Goal: Task Accomplishment & Management: Manage account settings

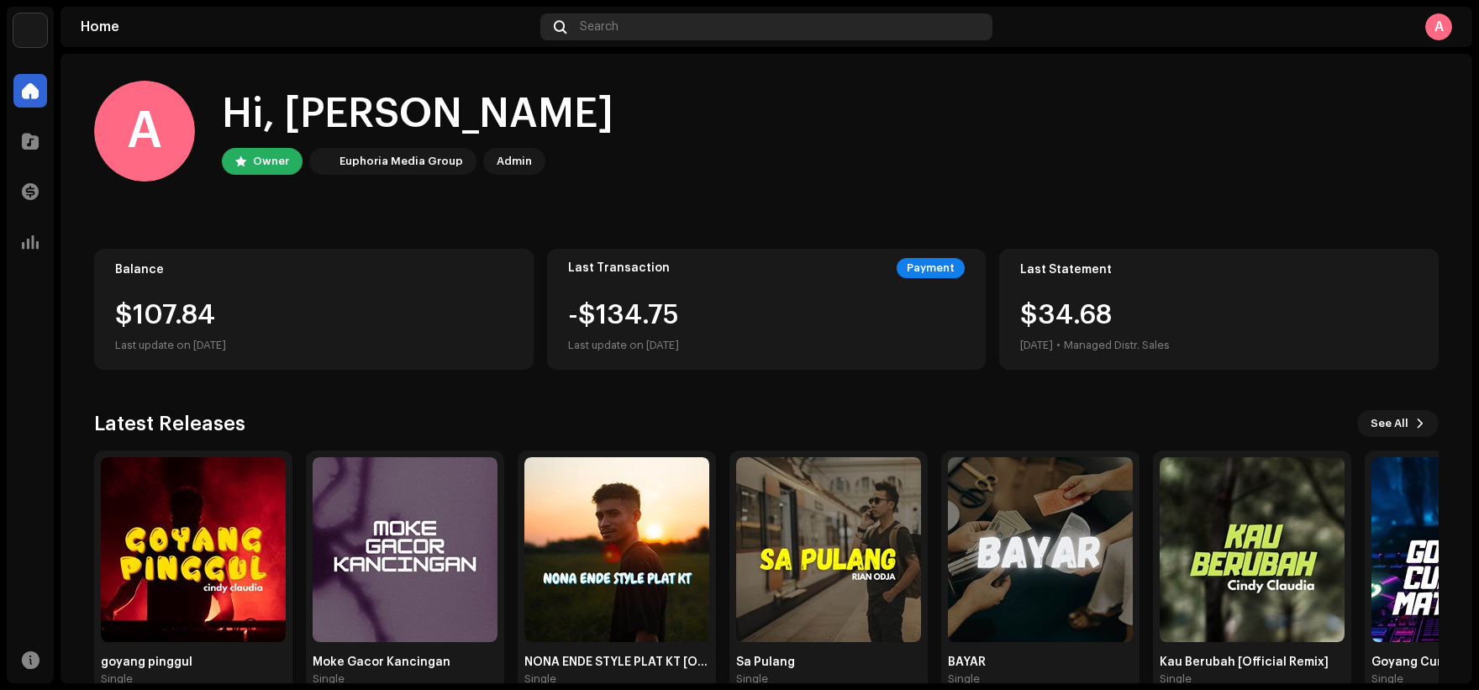
click at [628, 20] on div "Search" at bounding box center [766, 26] width 453 height 27
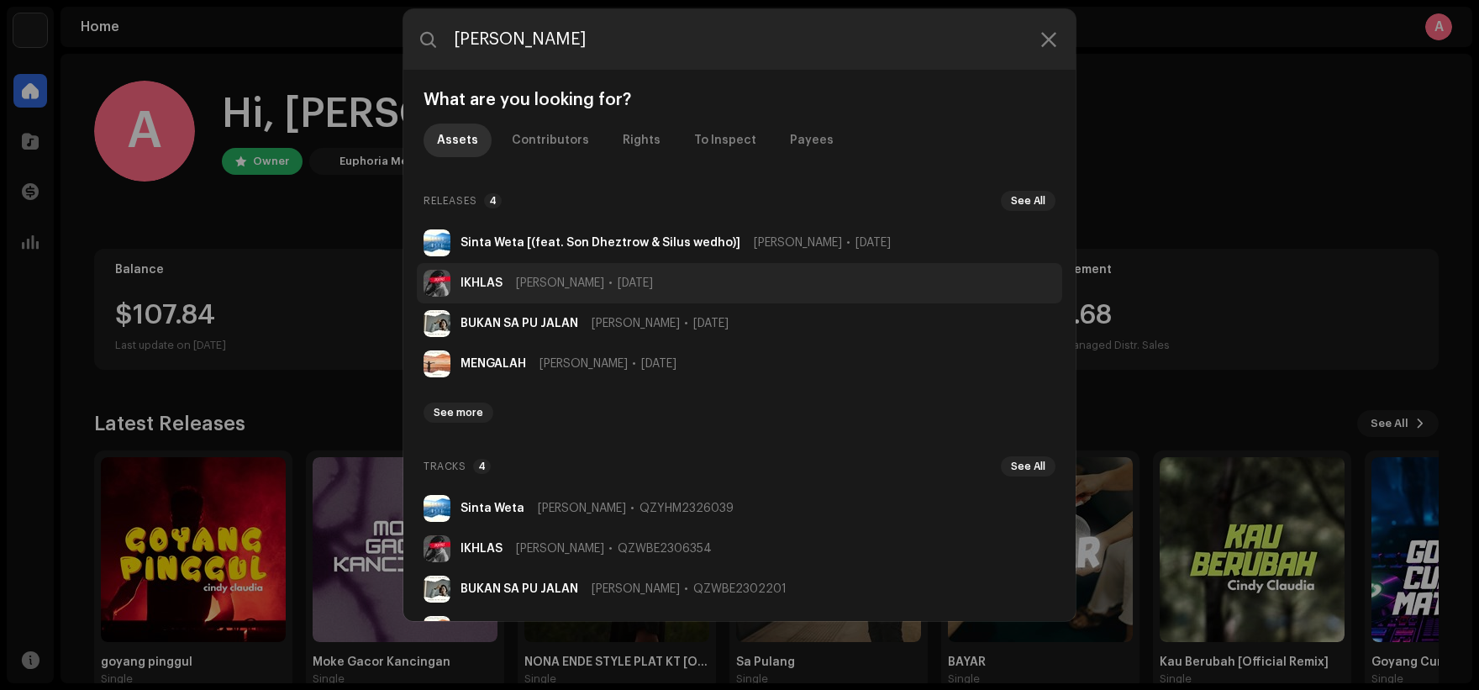
type input "[PERSON_NAME]"
click at [551, 284] on span "[PERSON_NAME]" at bounding box center [560, 282] width 88 height 13
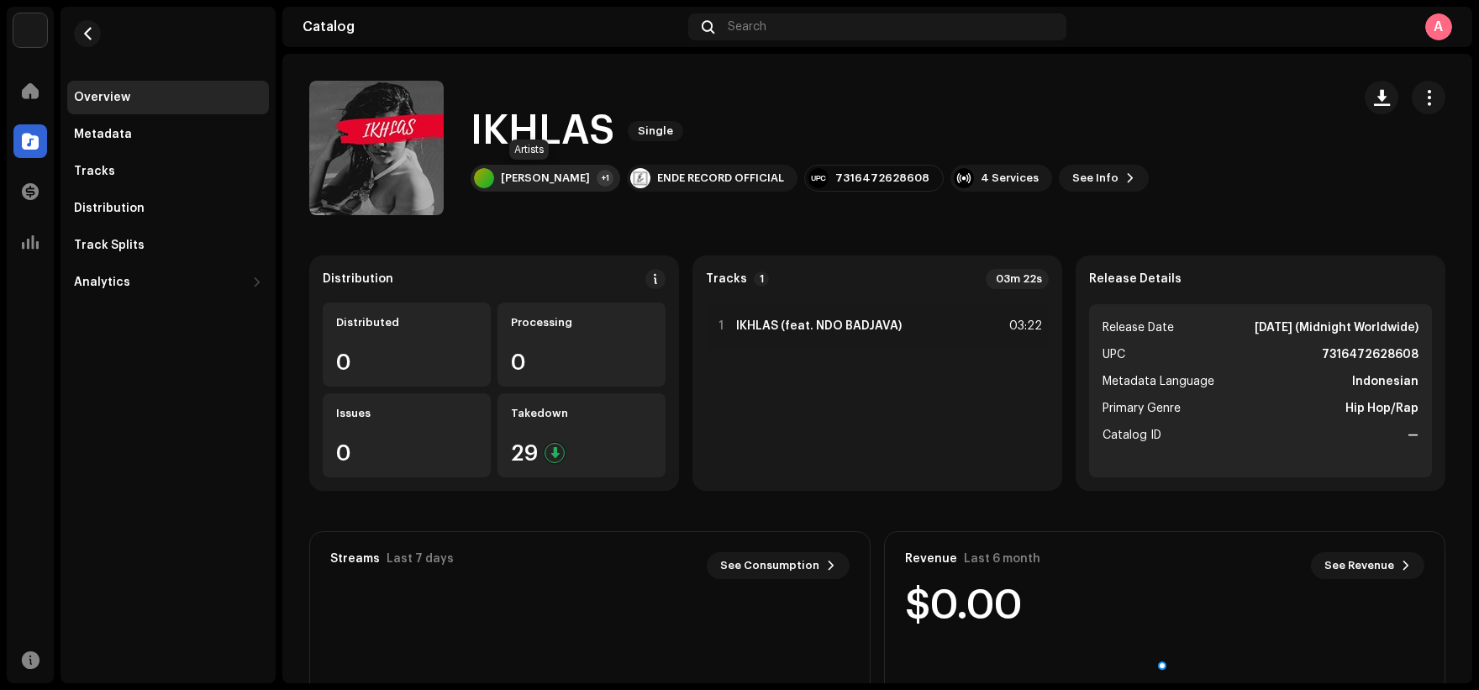
click at [527, 179] on div "[PERSON_NAME]" at bounding box center [545, 177] width 89 height 13
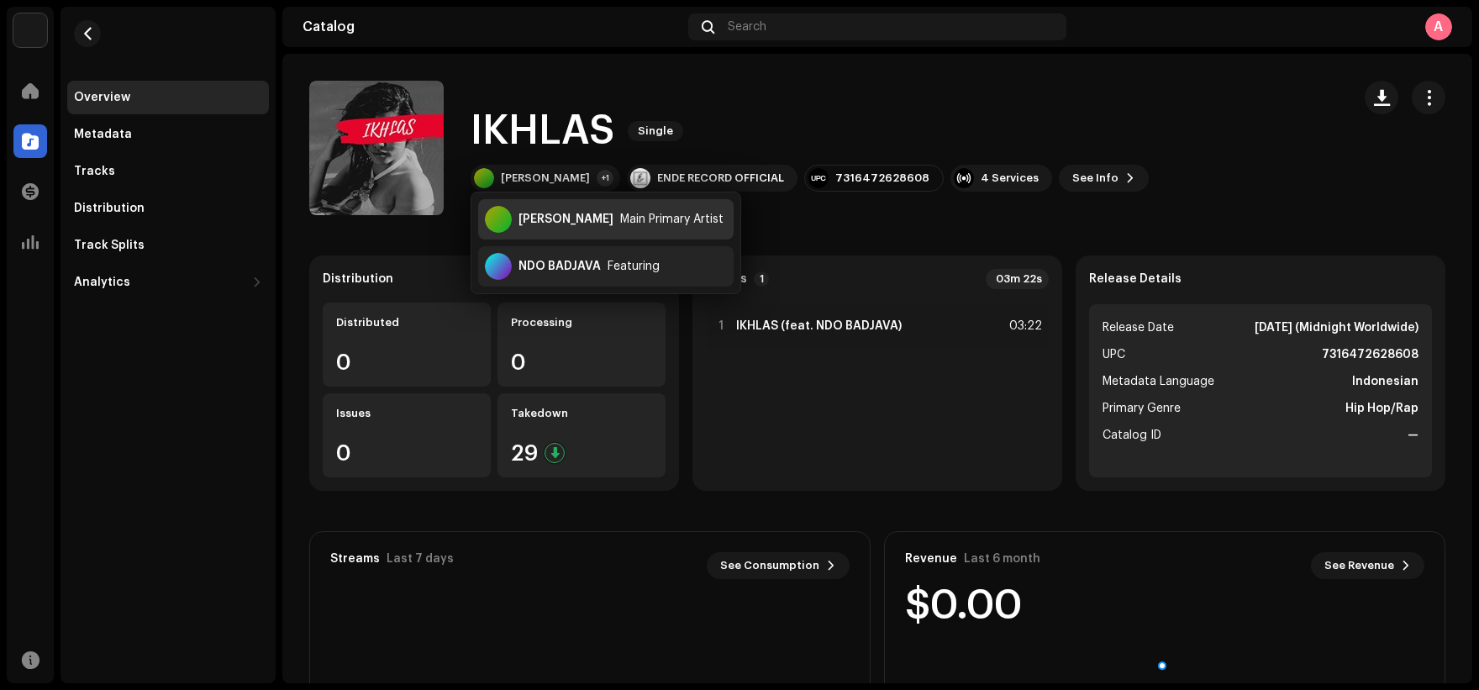
click at [548, 217] on div "[PERSON_NAME]" at bounding box center [565, 219] width 95 height 13
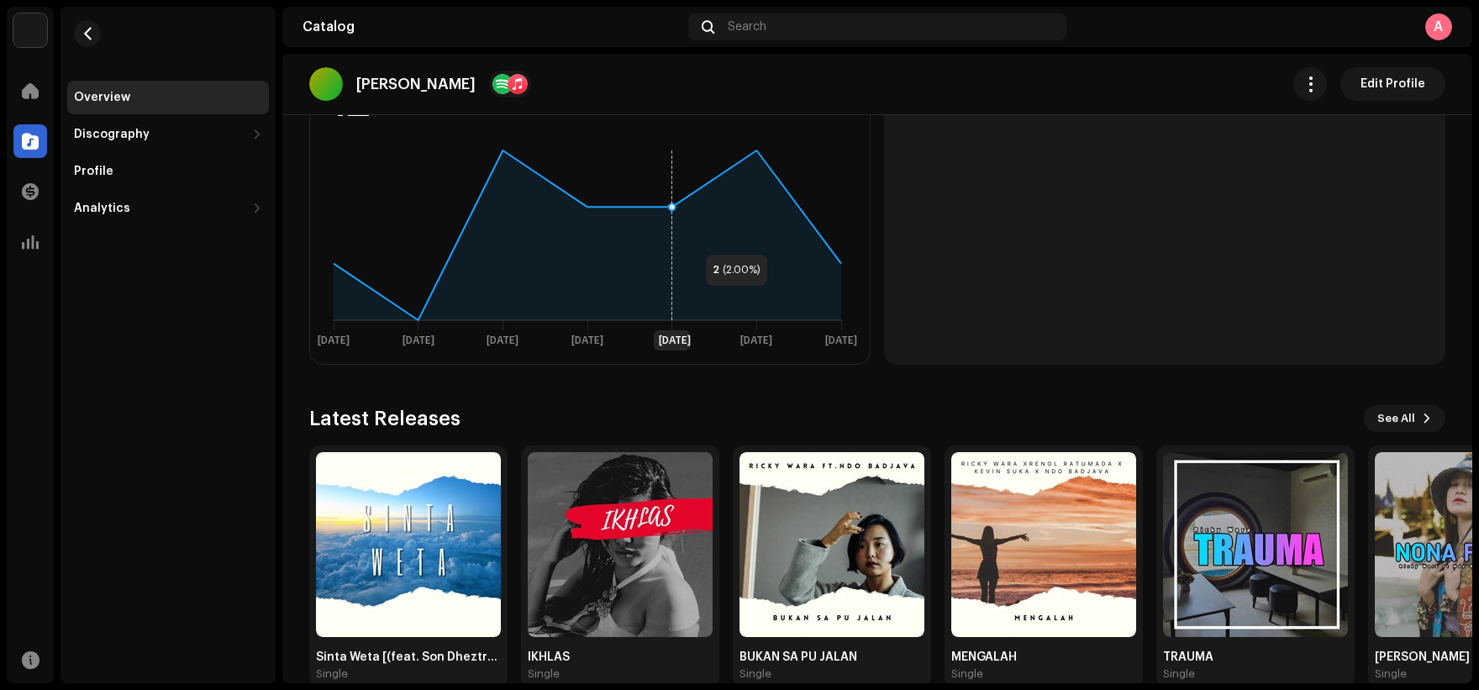
scroll to position [535, 0]
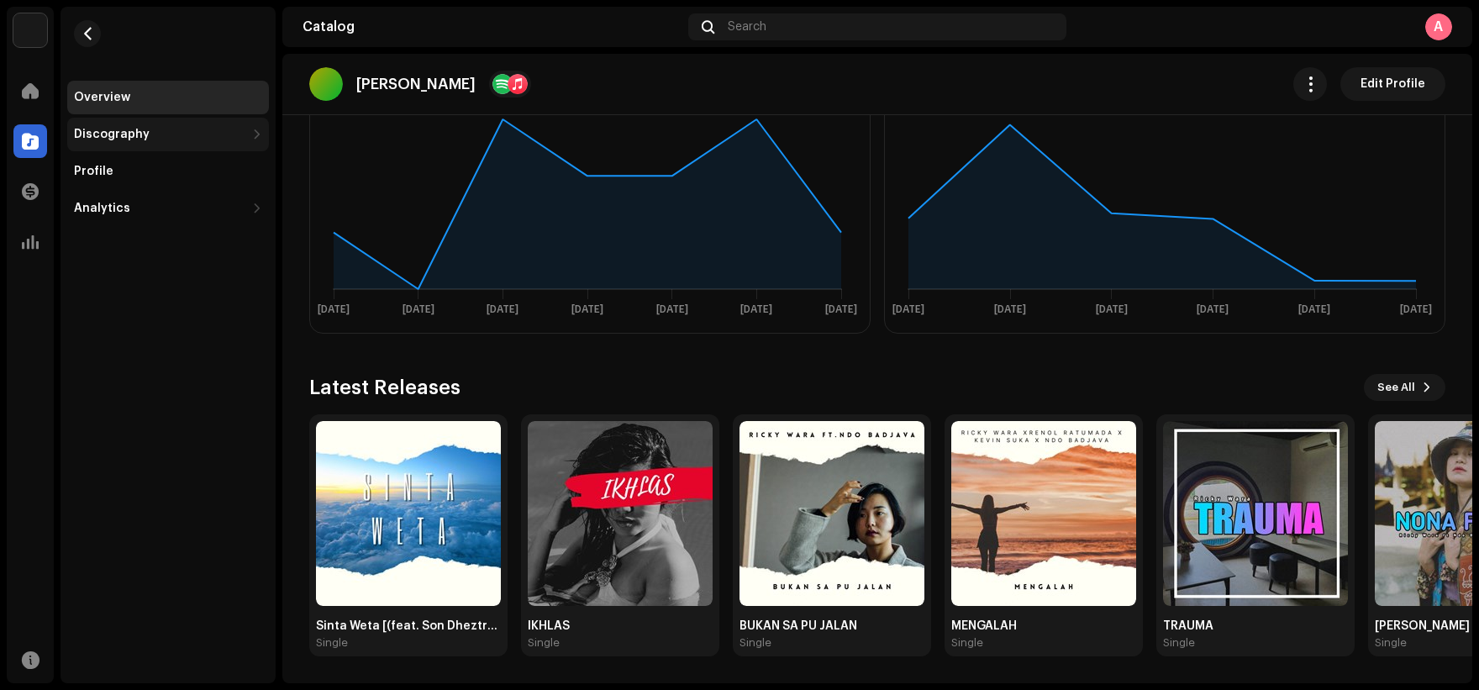
click at [233, 136] on div "Discography" at bounding box center [159, 134] width 171 height 13
click at [226, 166] on div "Releases" at bounding box center [171, 171] width 181 height 13
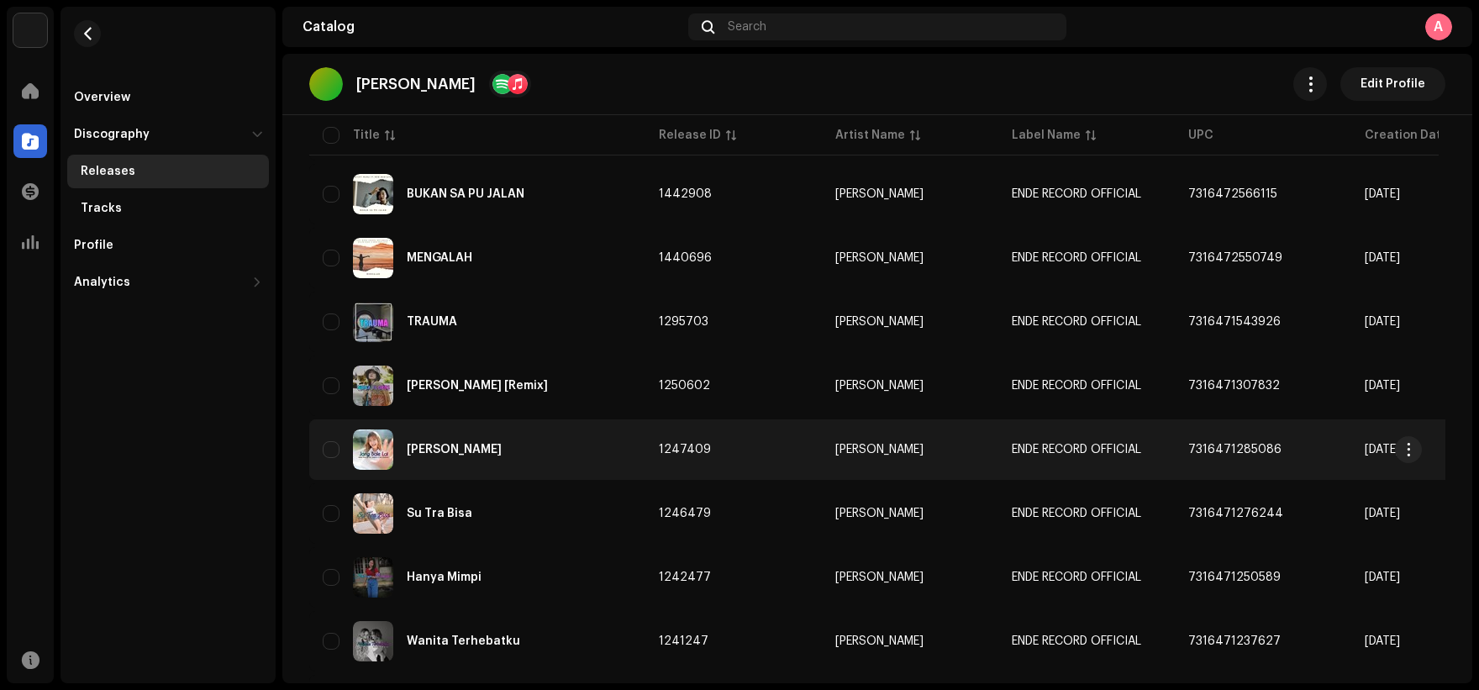
scroll to position [394, 0]
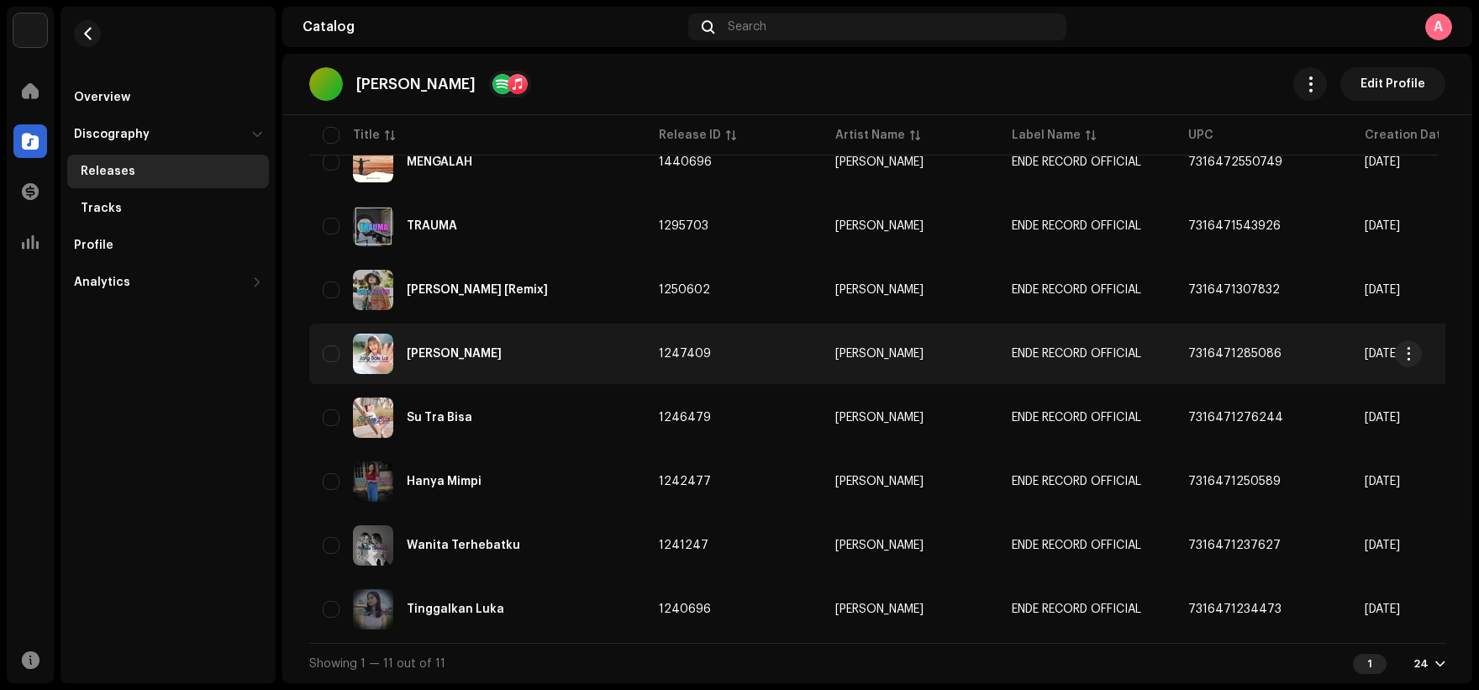
click at [557, 342] on div "[PERSON_NAME]" at bounding box center [477, 354] width 309 height 40
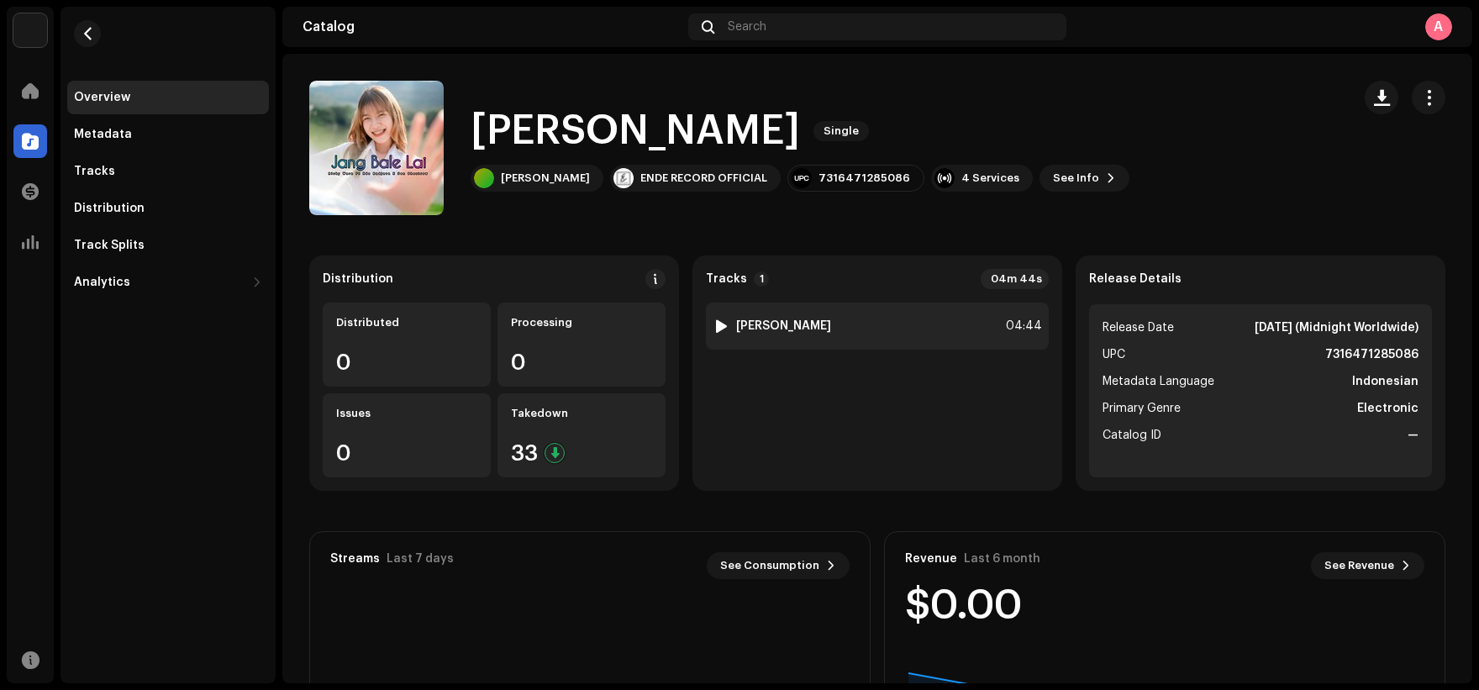
click at [723, 329] on div at bounding box center [721, 325] width 13 height 13
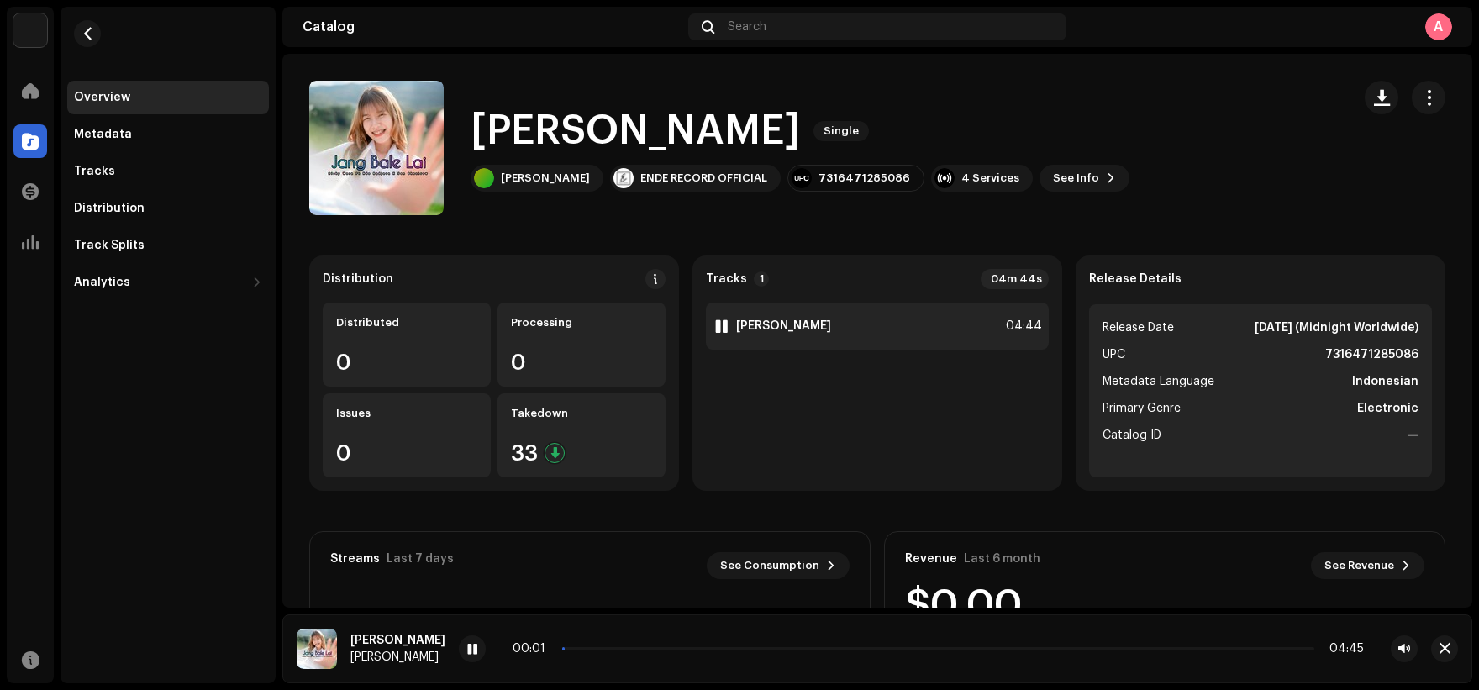
click at [723, 326] on div at bounding box center [721, 325] width 13 height 13
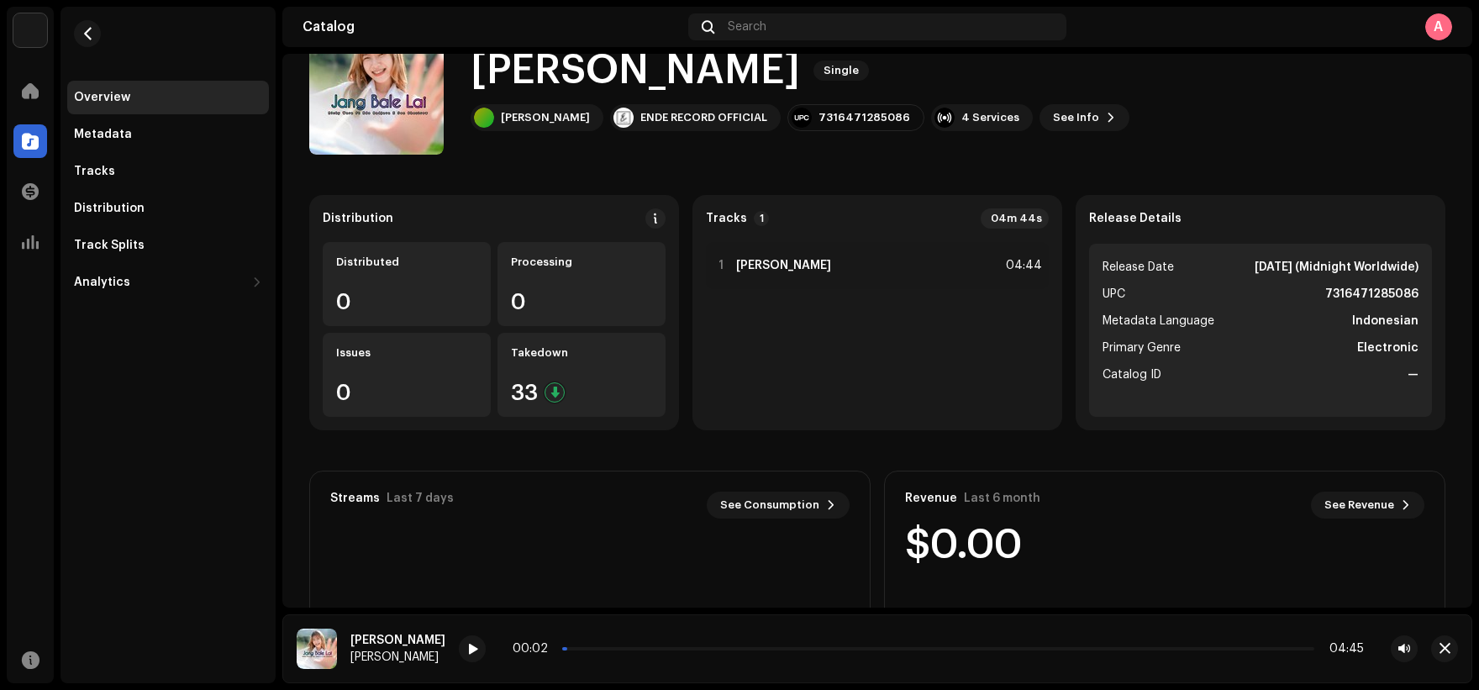
scroll to position [84, 0]
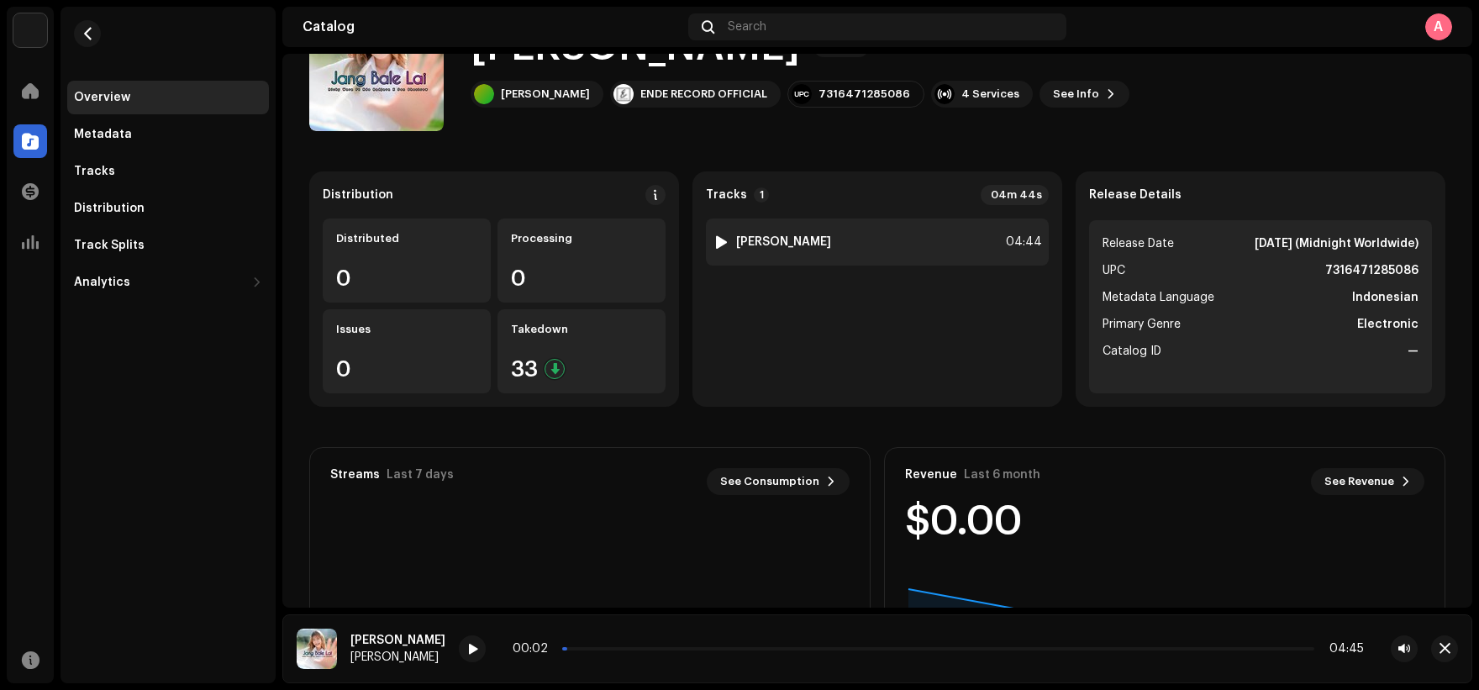
click at [883, 223] on div "1 [PERSON_NAME] 04:44" at bounding box center [877, 241] width 343 height 47
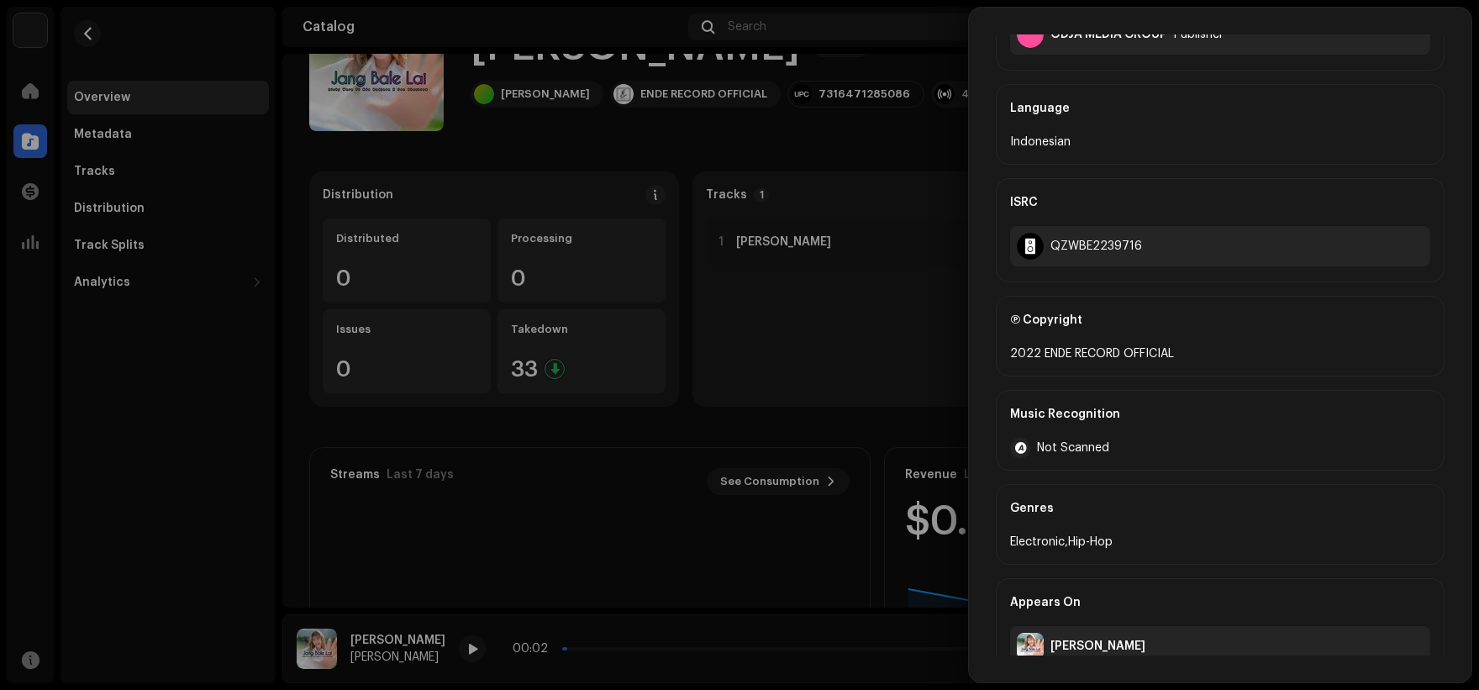
scroll to position [397, 0]
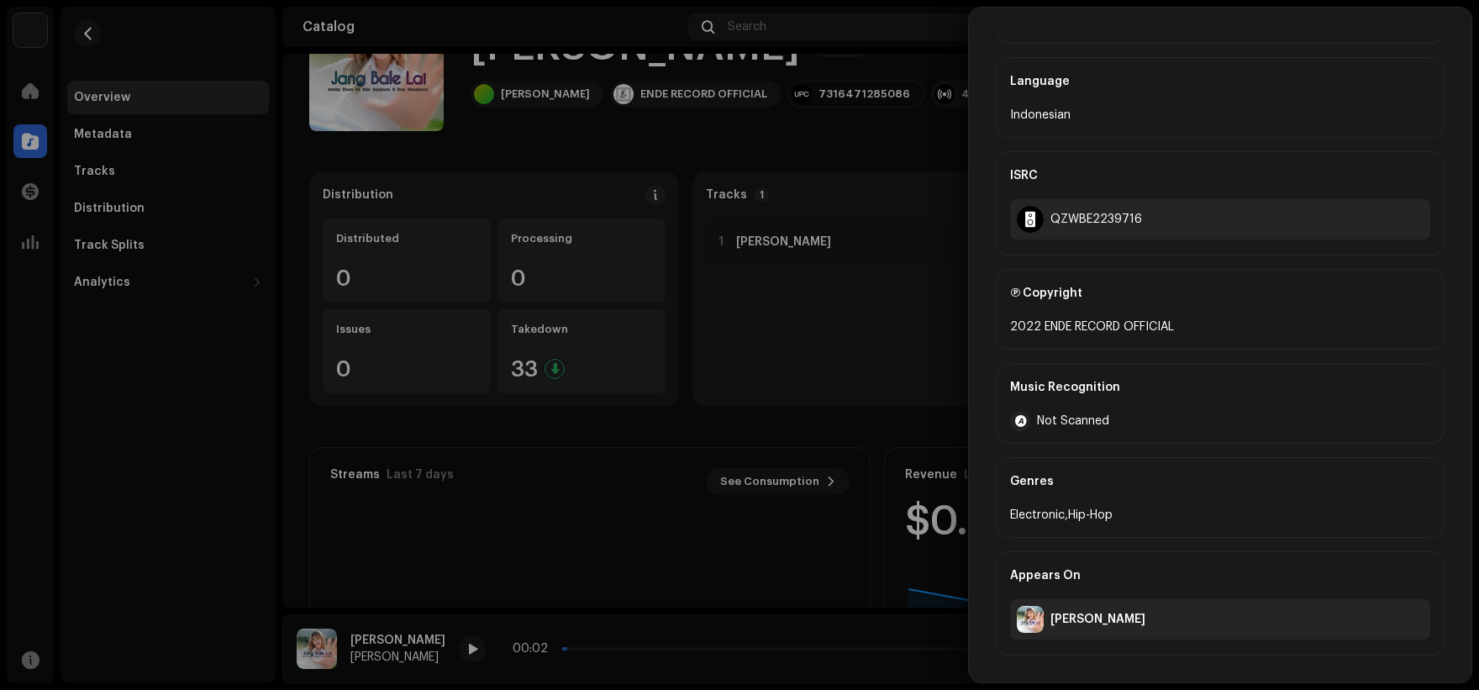
click at [548, 122] on div at bounding box center [739, 345] width 1479 height 690
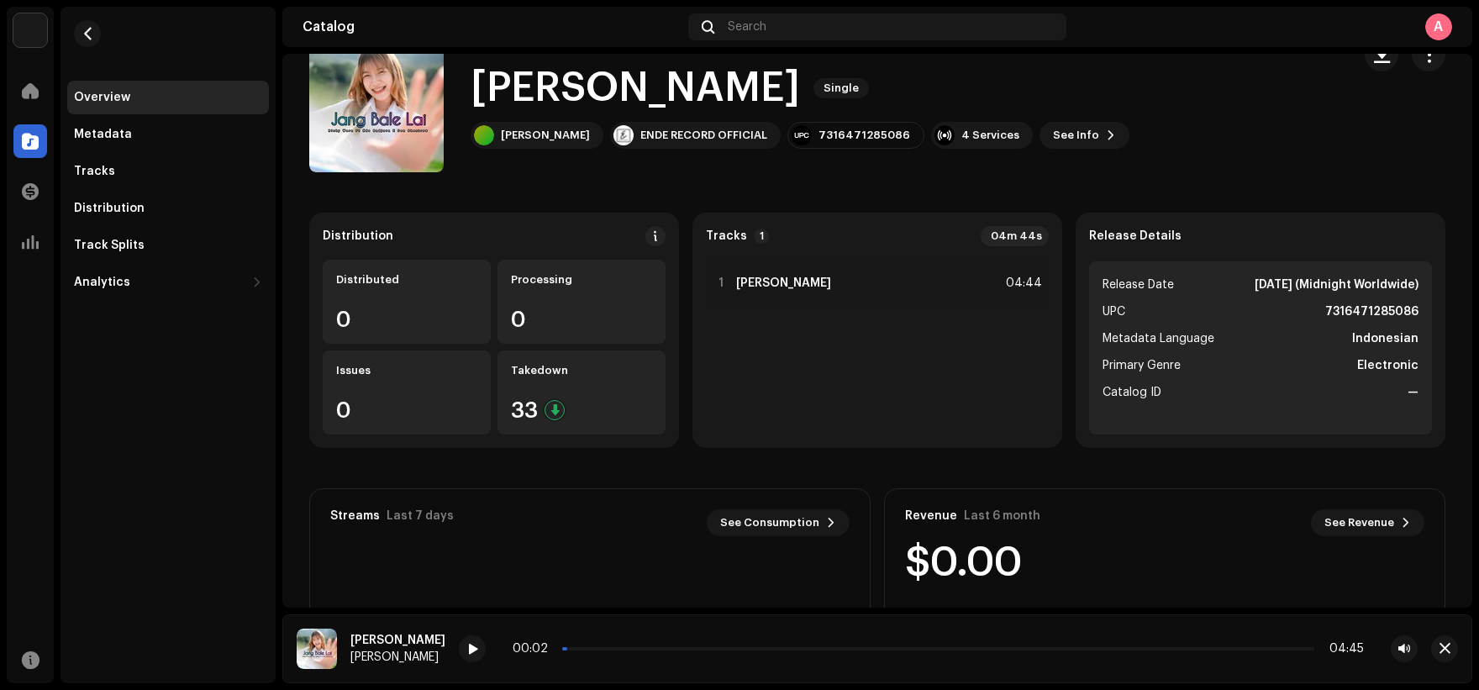
scroll to position [34, 0]
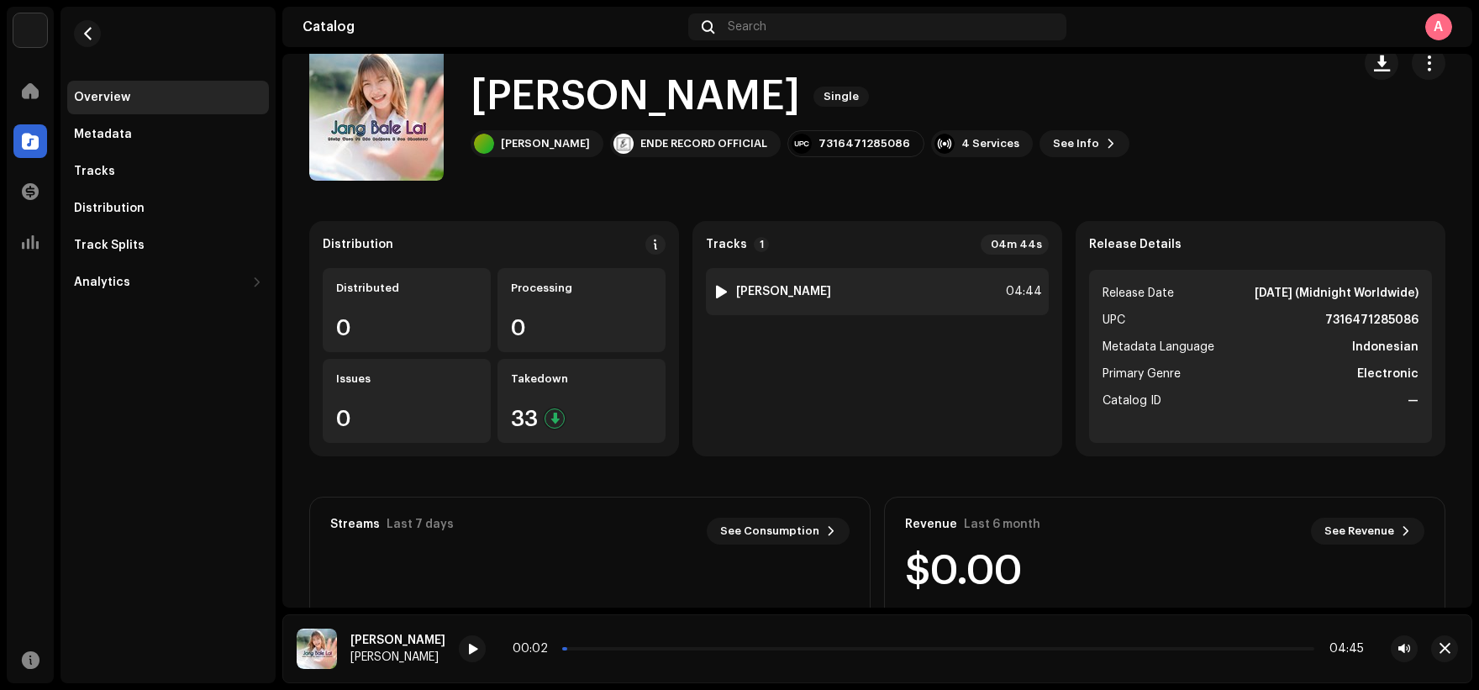
click at [848, 286] on div "1 [PERSON_NAME] 04:44" at bounding box center [877, 291] width 343 height 47
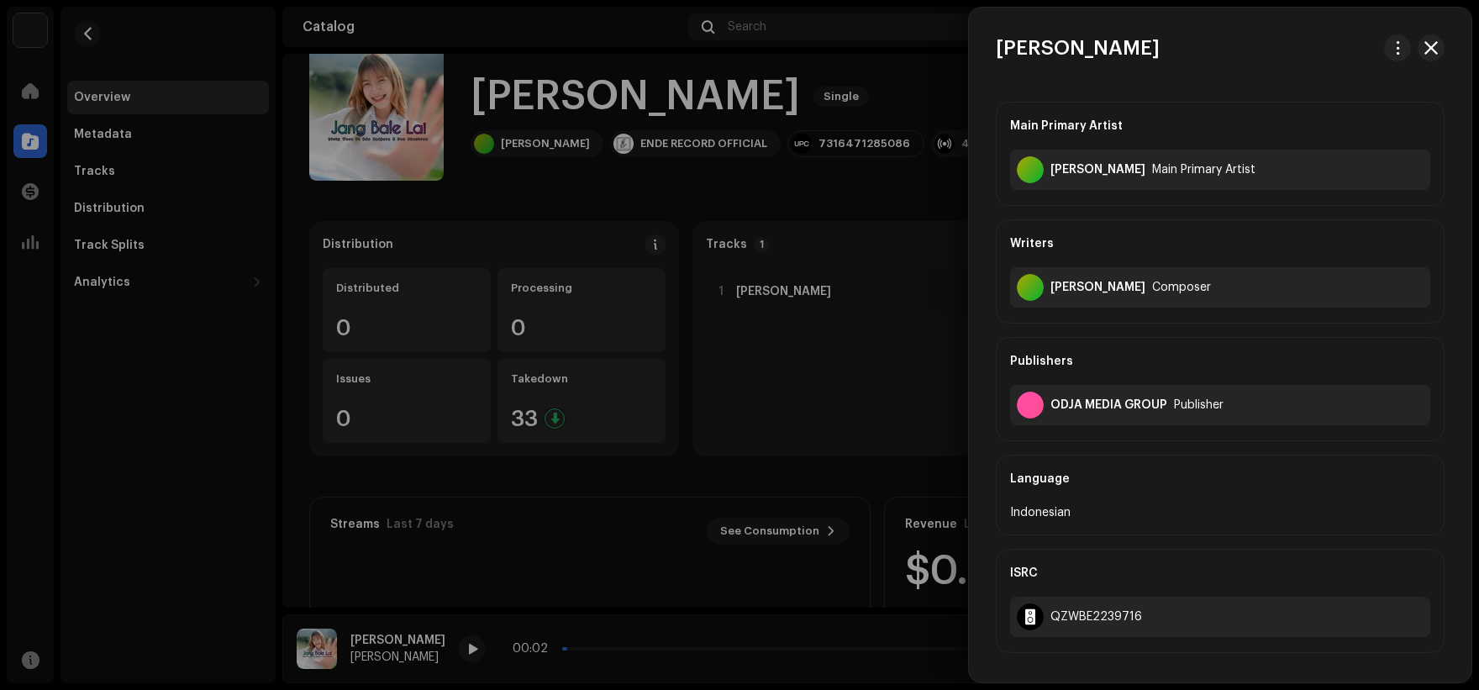
click at [453, 653] on div at bounding box center [739, 345] width 1479 height 690
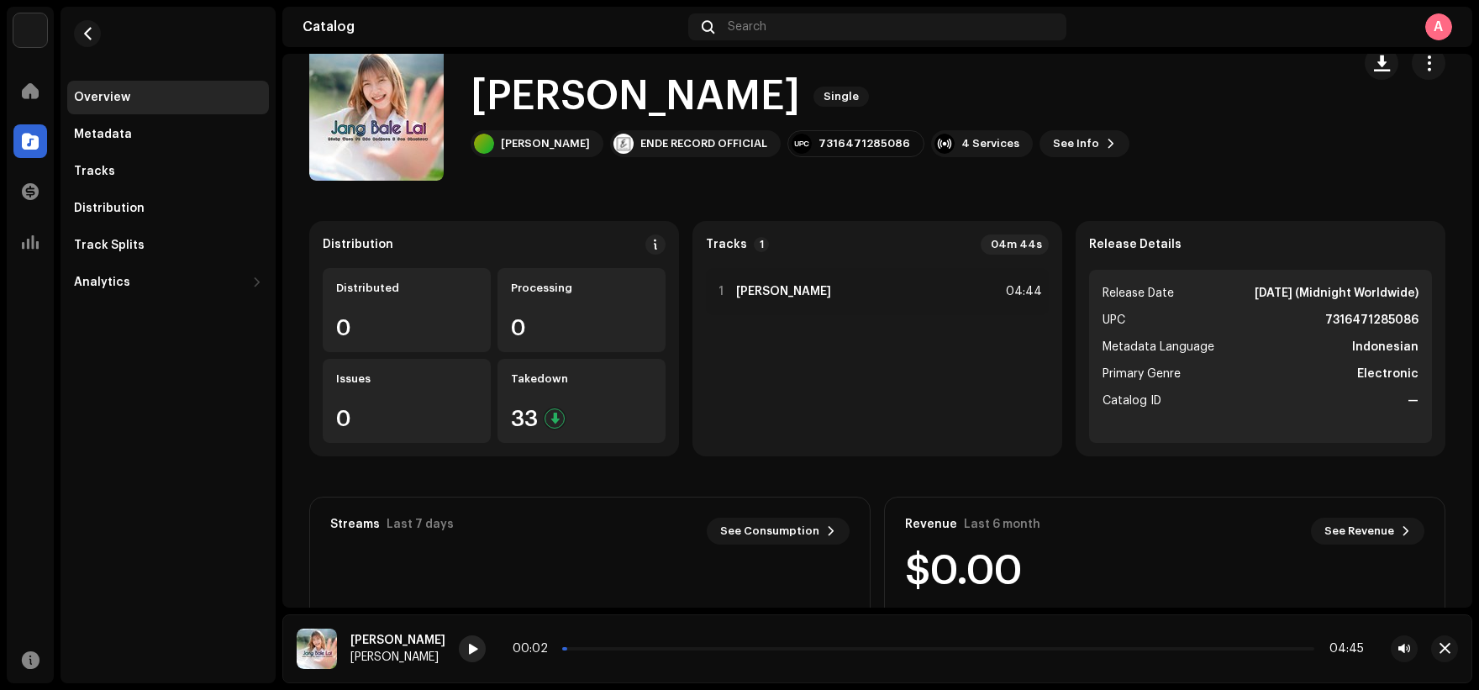
click at [467, 651] on span at bounding box center [472, 649] width 10 height 13
click at [848, 284] on div "1 [PERSON_NAME] 04:44" at bounding box center [877, 291] width 343 height 47
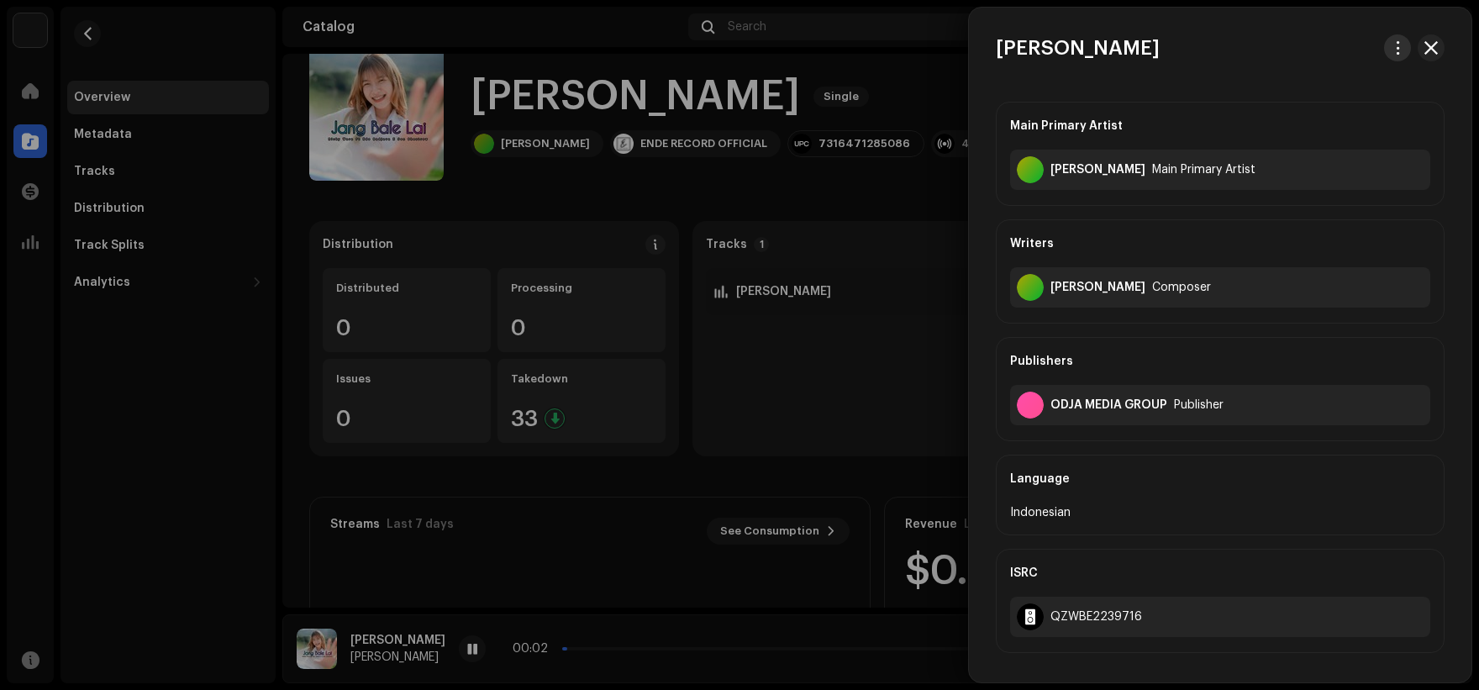
click at [1390, 55] on button "button" at bounding box center [1397, 47] width 27 height 27
click at [1310, 115] on span "Download audio" at bounding box center [1282, 119] width 95 height 13
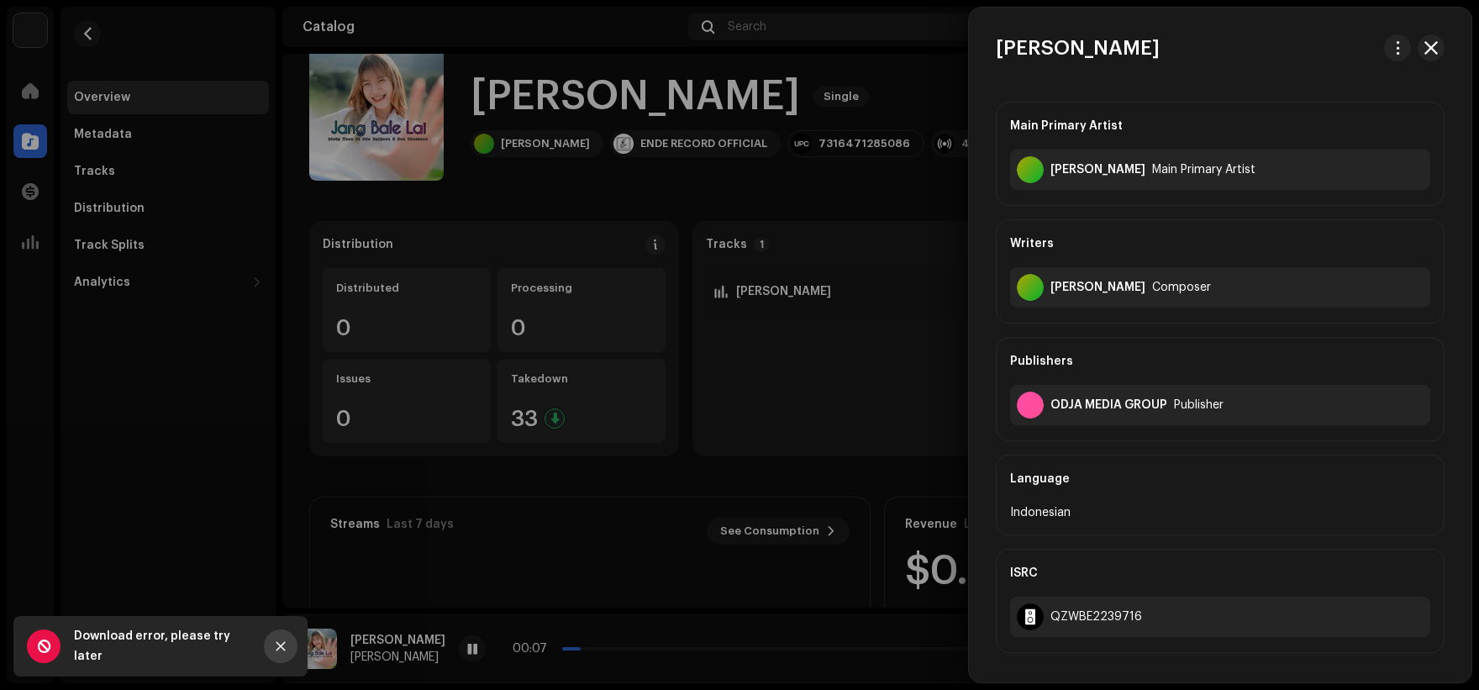
click at [286, 649] on button "Close" at bounding box center [281, 646] width 34 height 34
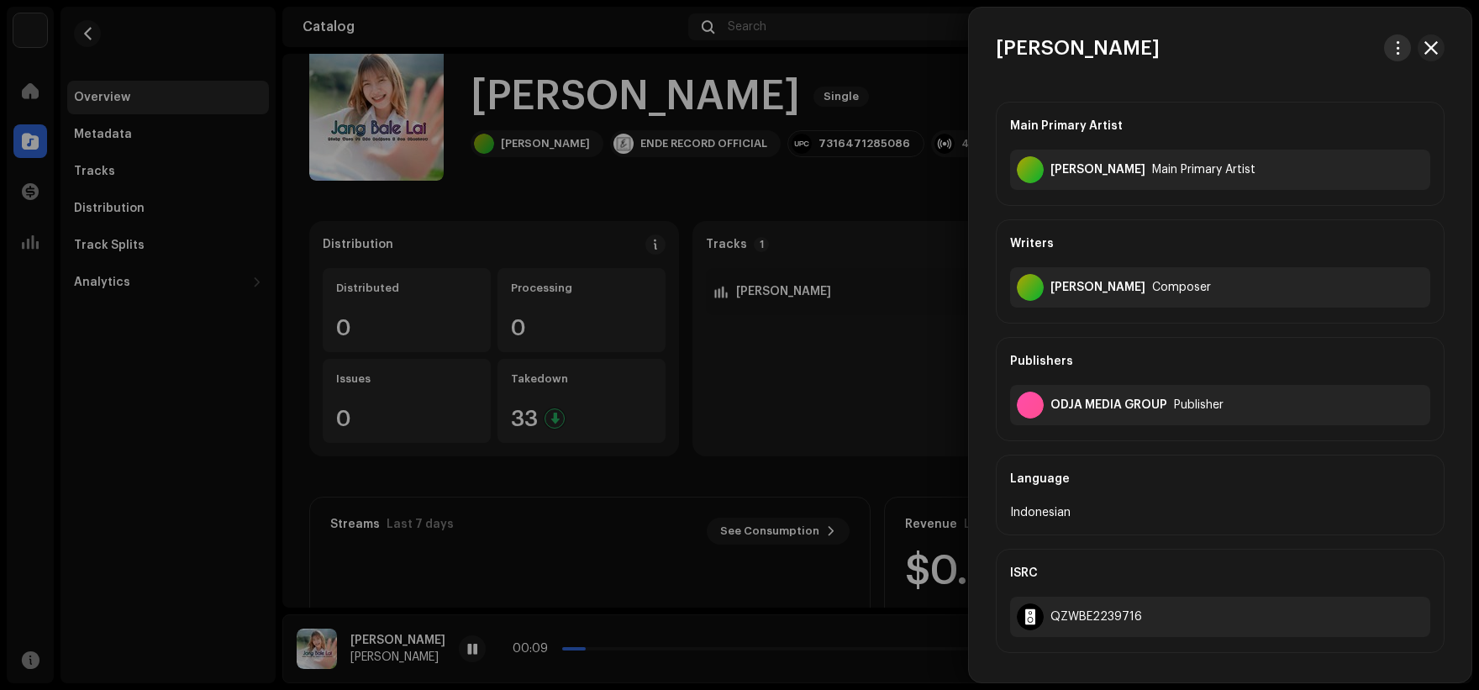
click at [1392, 47] on span "button" at bounding box center [1397, 47] width 13 height 13
click at [1334, 119] on div "Download audio" at bounding box center [1313, 119] width 156 height 13
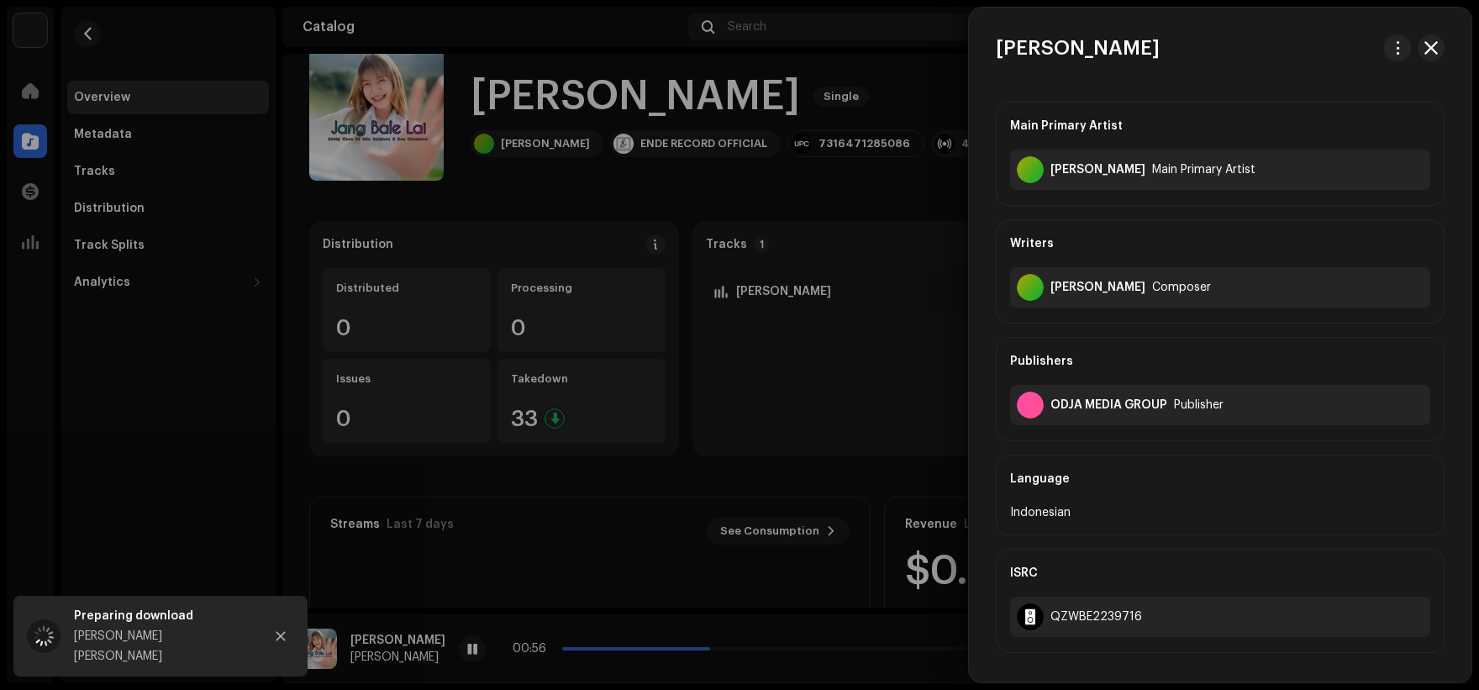
click at [652, 171] on div at bounding box center [739, 345] width 1479 height 690
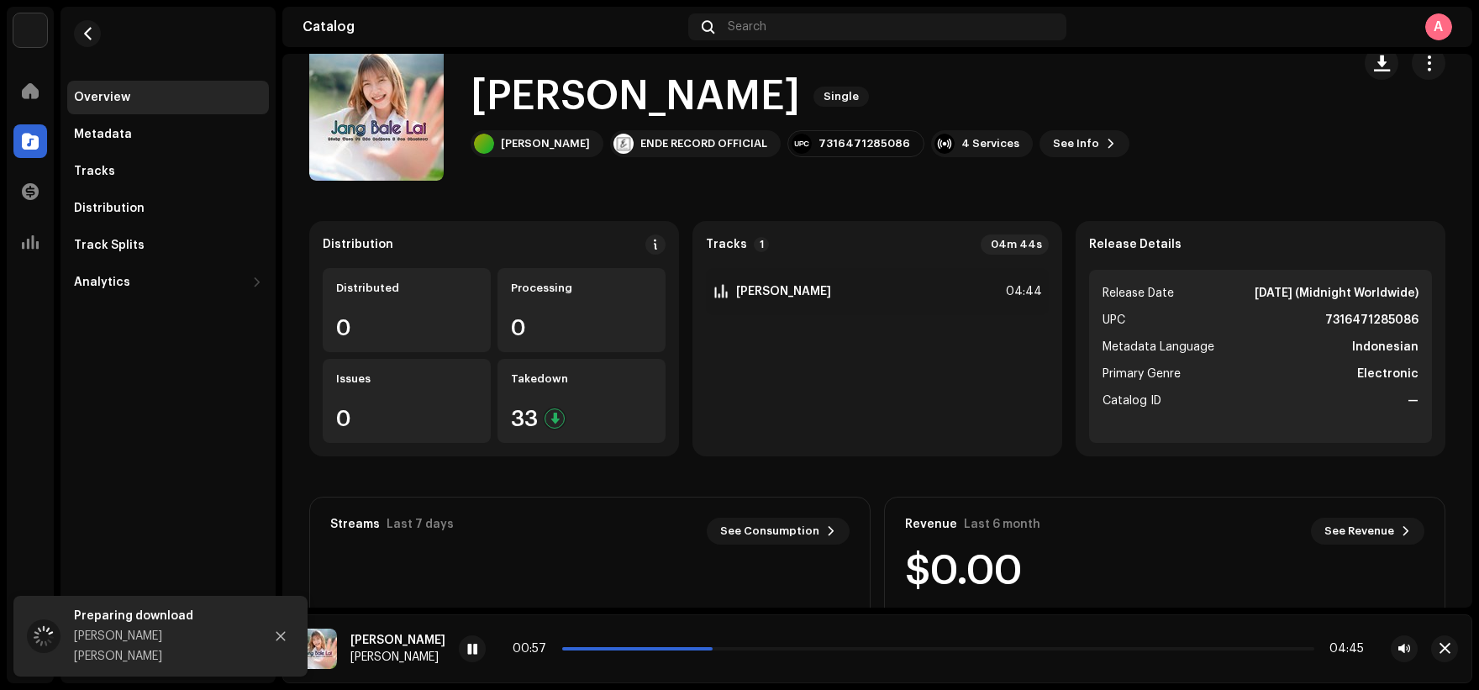
click at [647, 97] on h1 "[PERSON_NAME]" at bounding box center [634, 97] width 329 height 54
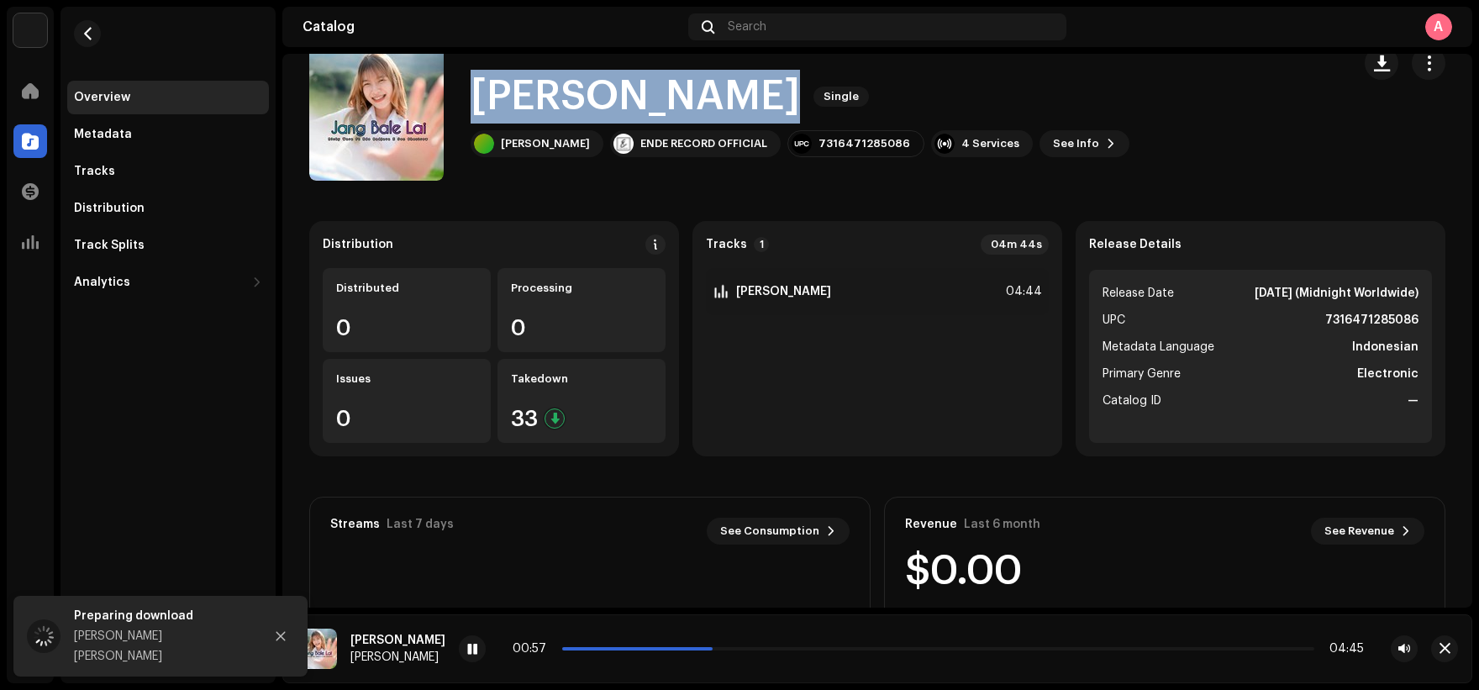
click at [647, 97] on h1 "[PERSON_NAME]" at bounding box center [634, 97] width 329 height 54
copy div "[PERSON_NAME] Single"
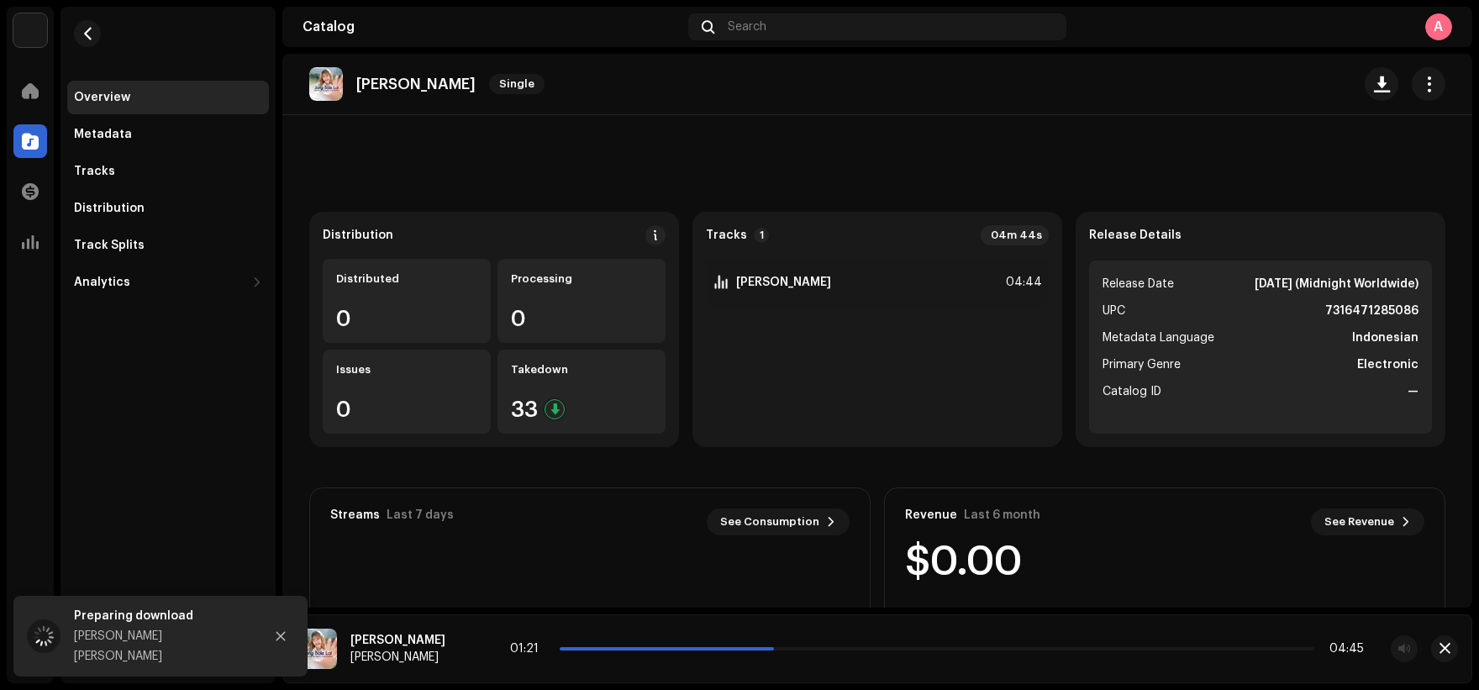
scroll to position [0, 0]
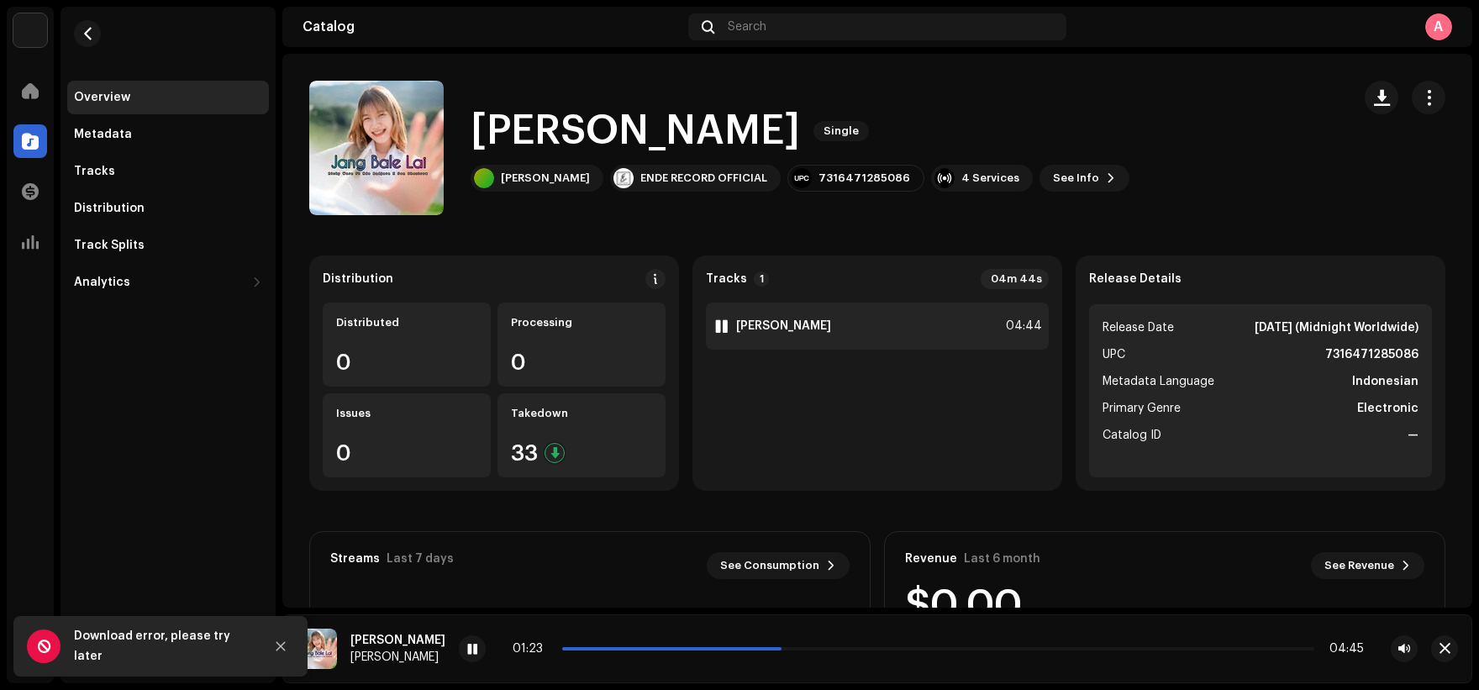
click at [933, 344] on div "1 [PERSON_NAME] 04:44" at bounding box center [877, 325] width 343 height 47
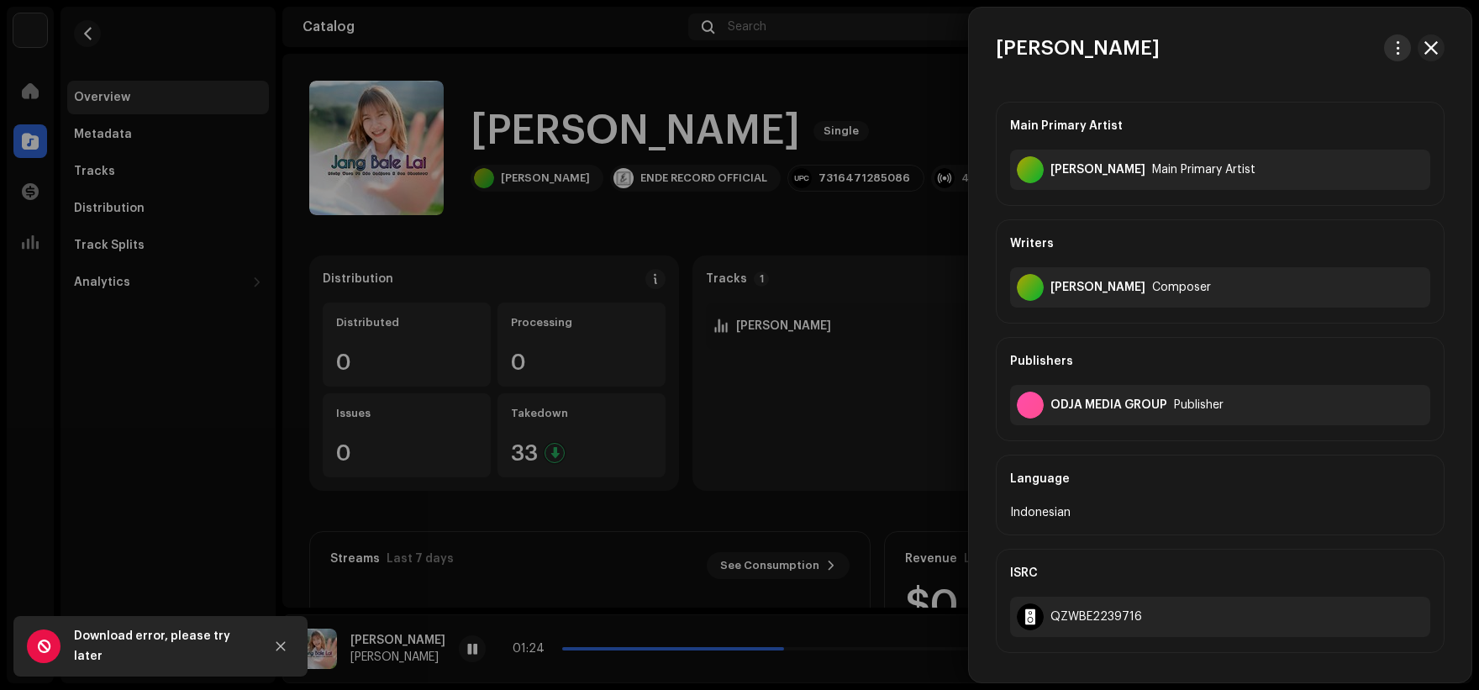
click at [1384, 47] on button "button" at bounding box center [1397, 47] width 27 height 27
click at [1316, 118] on span "Download audio" at bounding box center [1282, 119] width 95 height 13
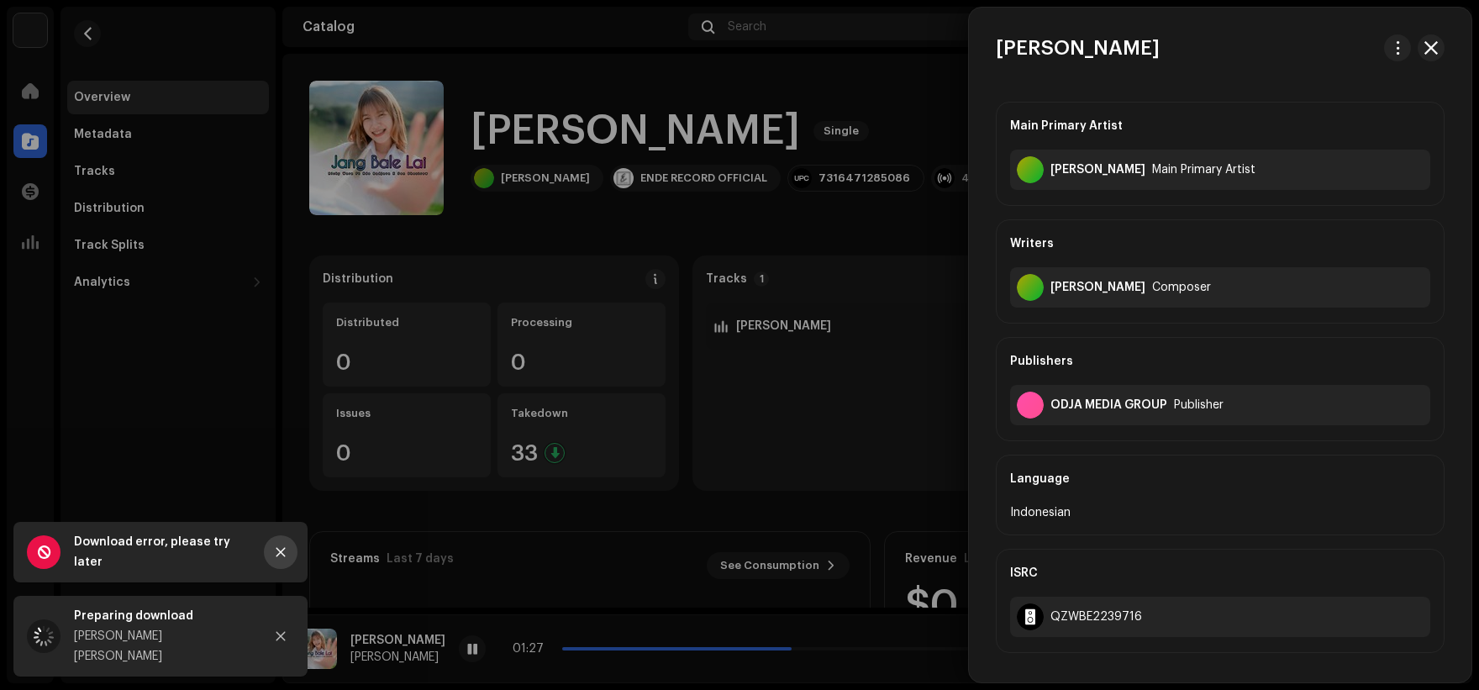
click at [285, 569] on button "Close" at bounding box center [281, 552] width 34 height 34
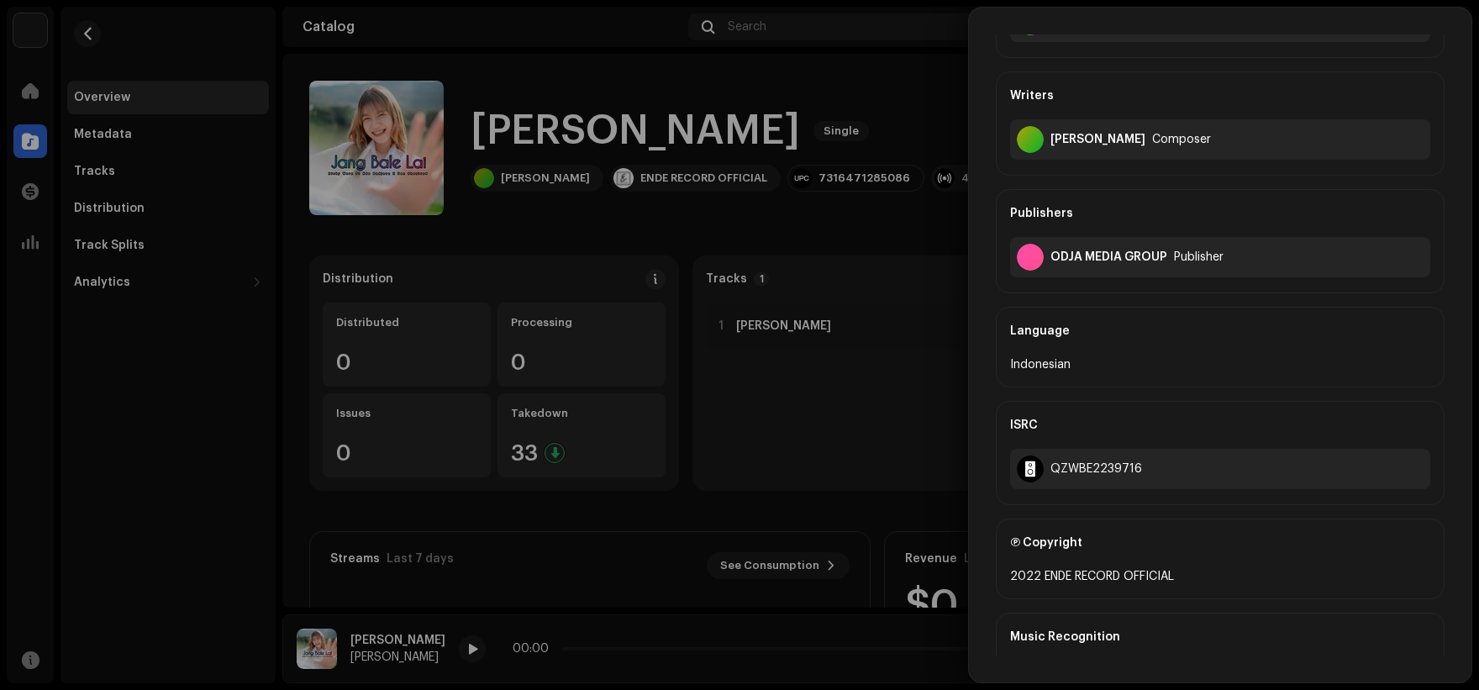
scroll to position [145, 0]
click at [1104, 471] on div "QZWBE2239716" at bounding box center [1096, 471] width 92 height 13
copy div "QZWBE2239716"
click at [864, 223] on div at bounding box center [739, 345] width 1479 height 690
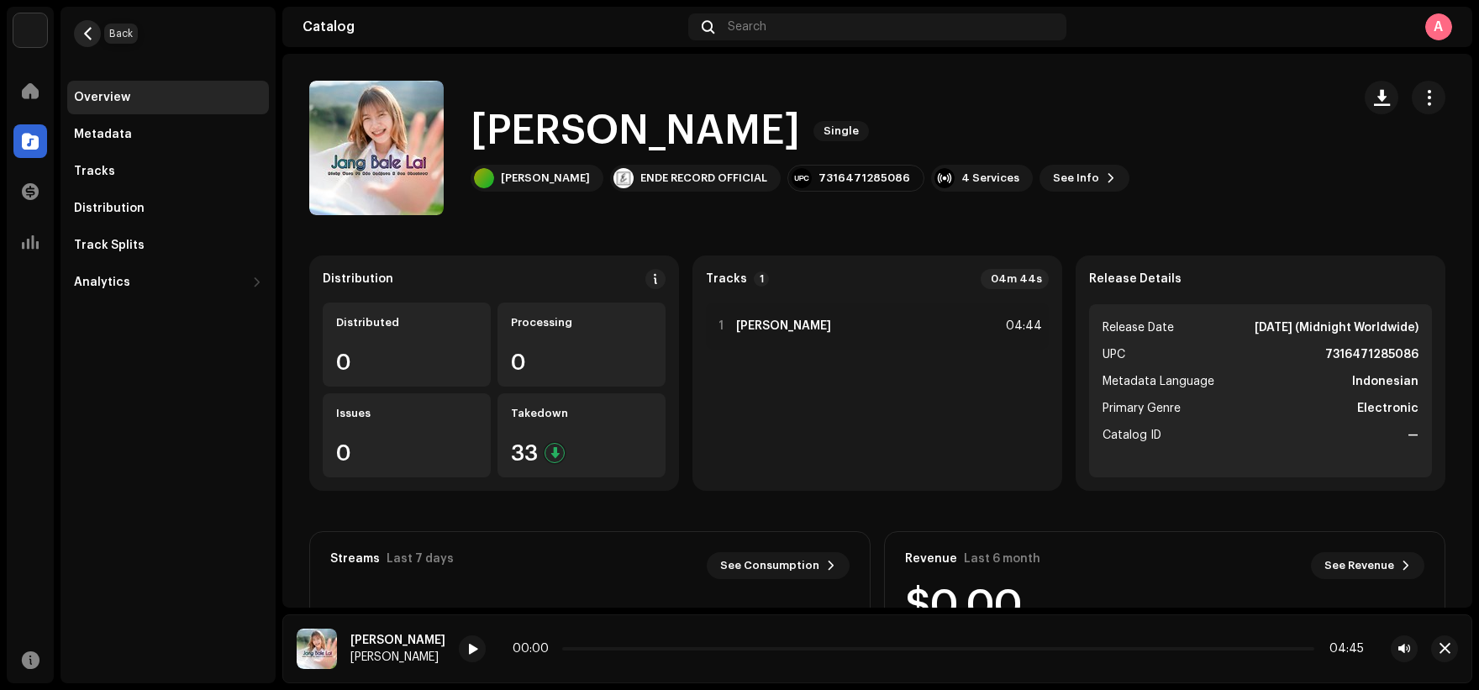
click at [86, 41] on button "button" at bounding box center [87, 33] width 27 height 27
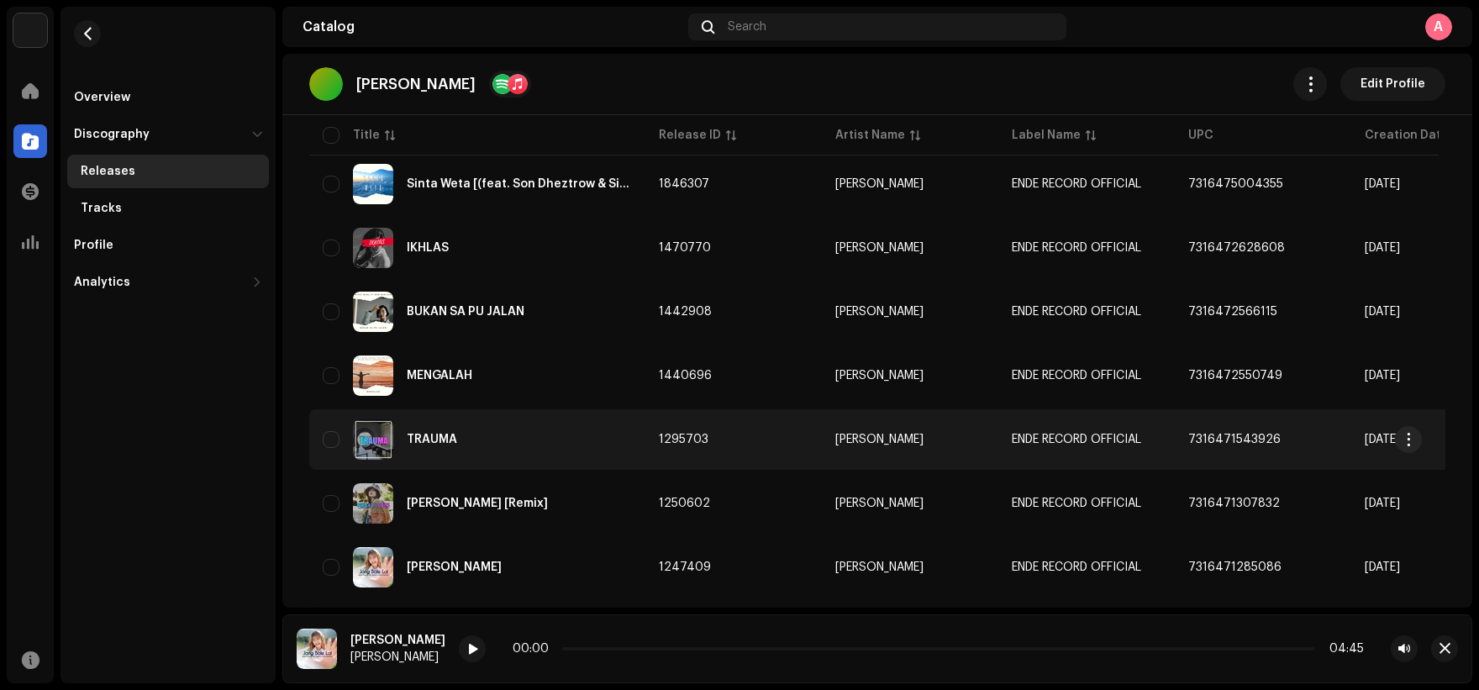
scroll to position [218, 0]
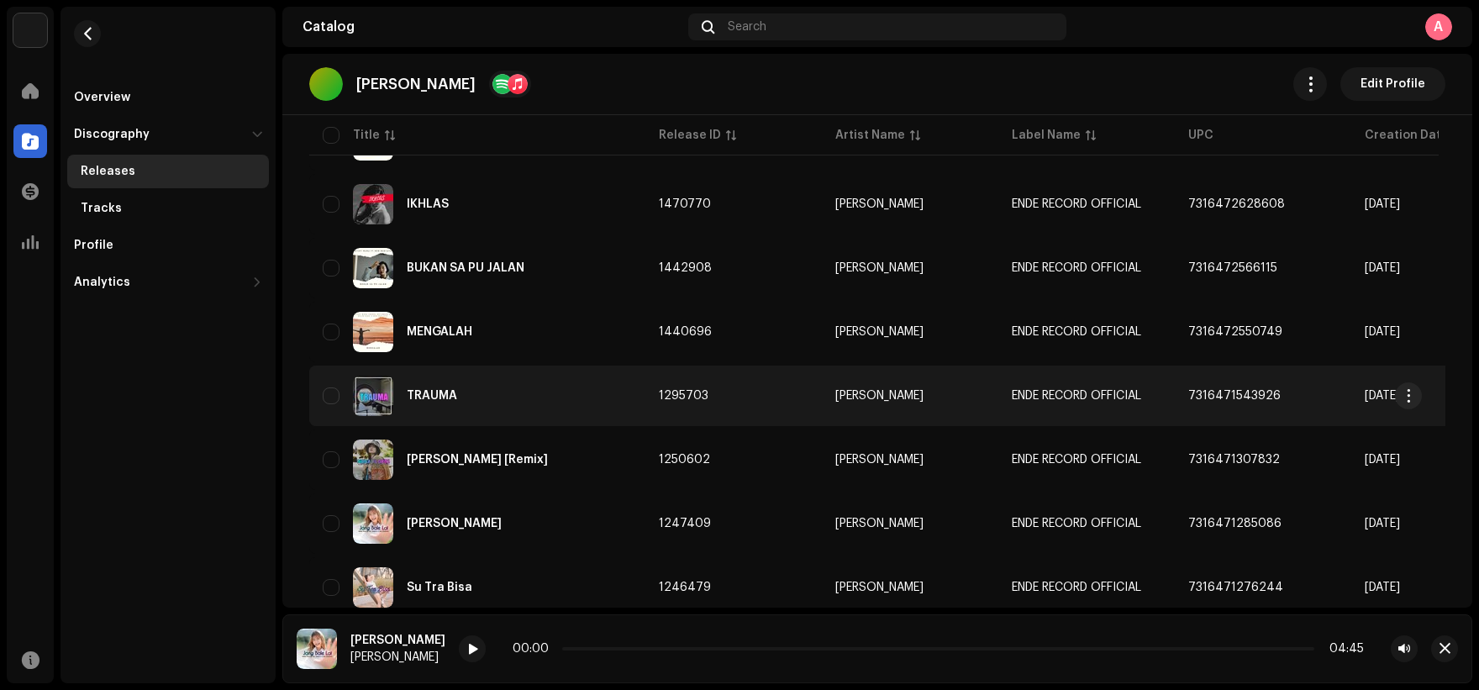
click at [598, 399] on div "TRAUMA" at bounding box center [477, 396] width 309 height 40
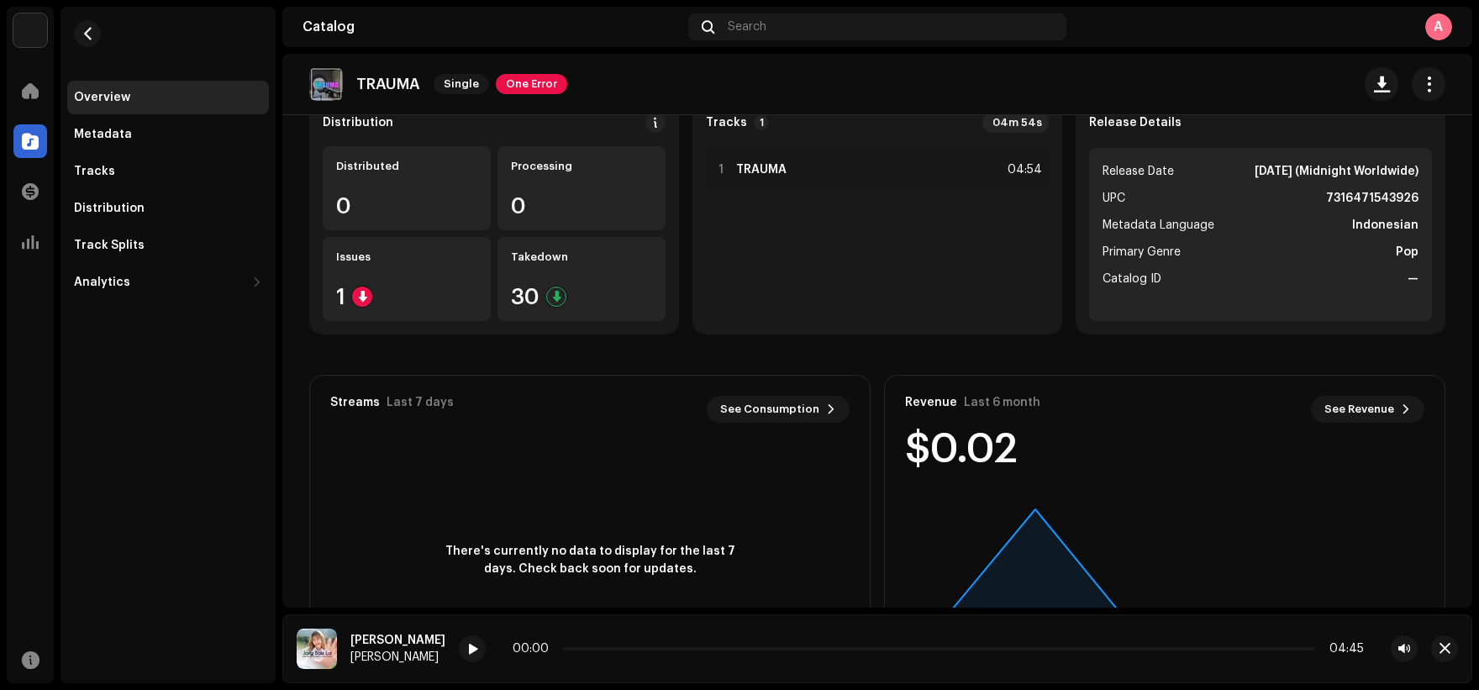
scroll to position [168, 0]
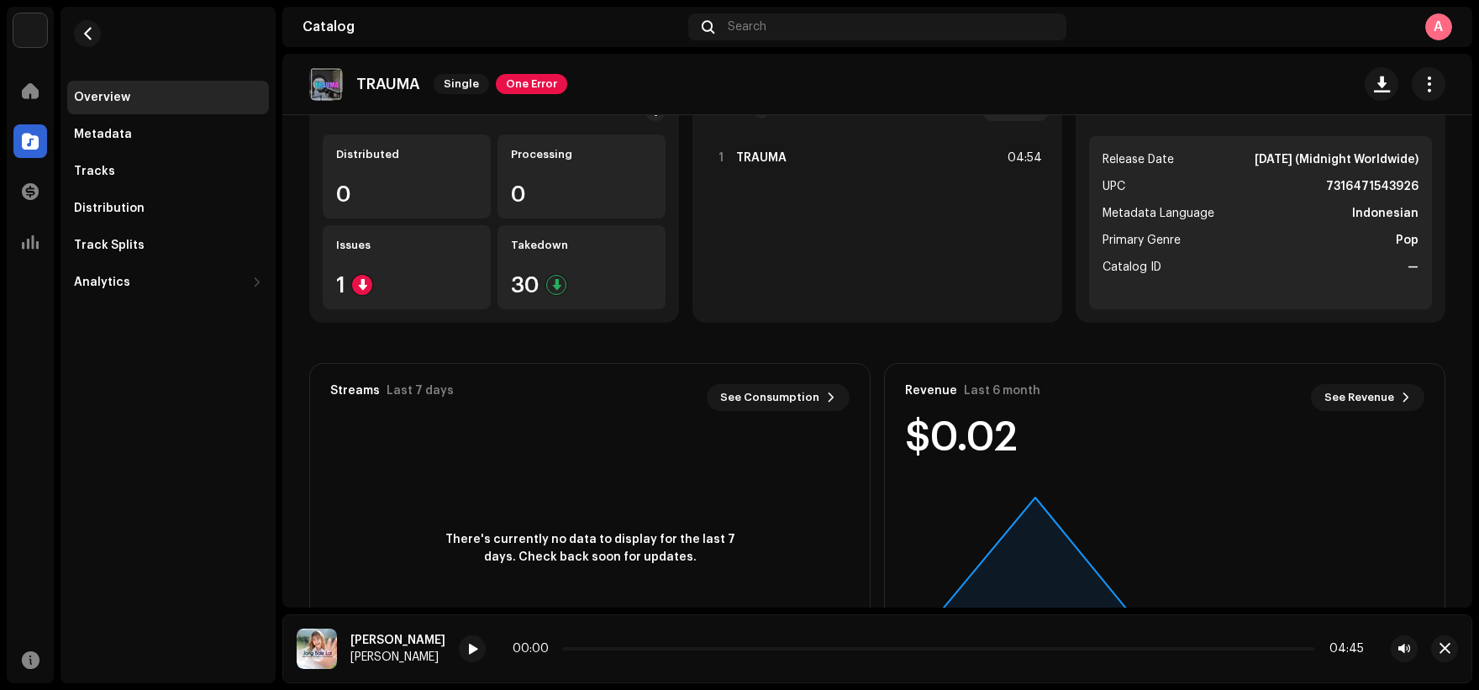
click at [906, 155] on re-o-release-hero "TRAUMA Single One Error TRAUMA Single One Error [PERSON_NAME] ENDE RECORD OFFIC…" at bounding box center [877, 121] width 1190 height 134
click at [885, 164] on re-o-release-hero "TRAUMA Single One Error TRAUMA Single One Error [PERSON_NAME] ENDE RECORD OFFIC…" at bounding box center [877, 121] width 1190 height 134
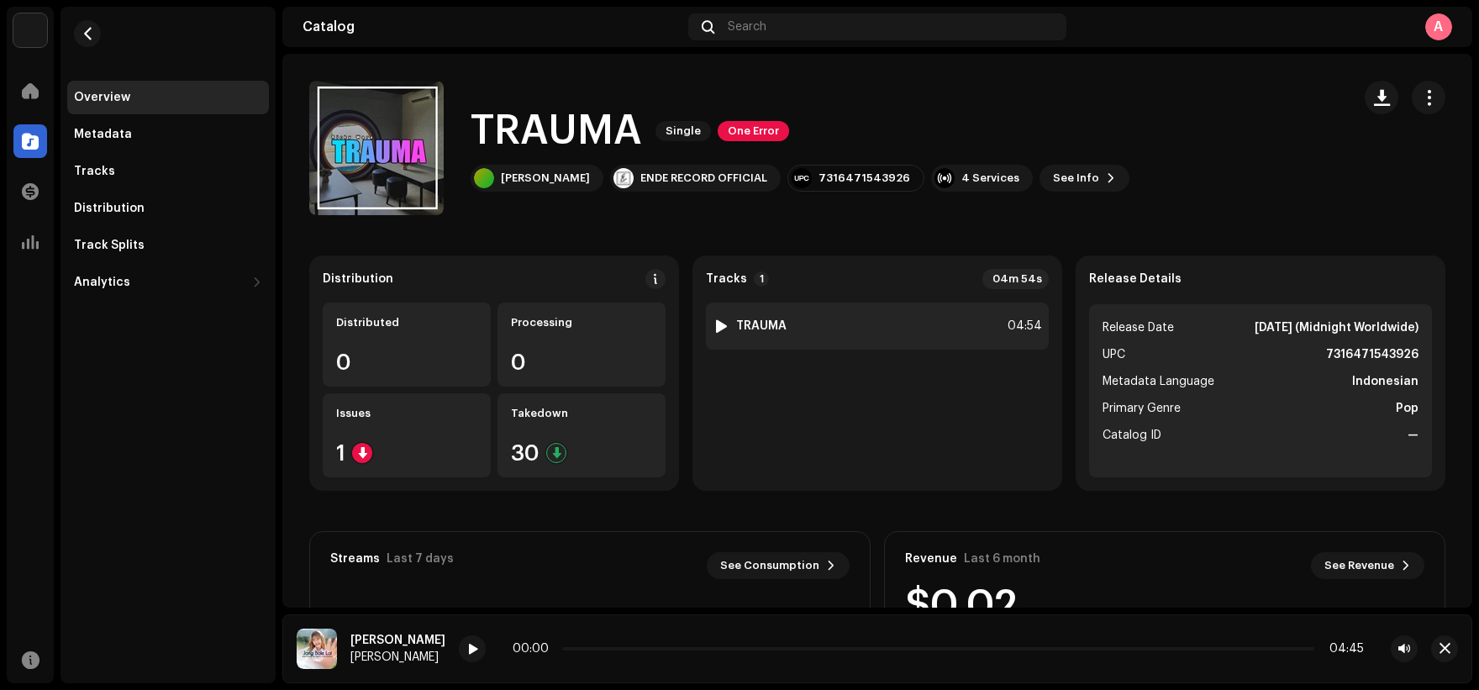
click at [790, 321] on div "1 TRAUMA 04:54" at bounding box center [877, 325] width 343 height 47
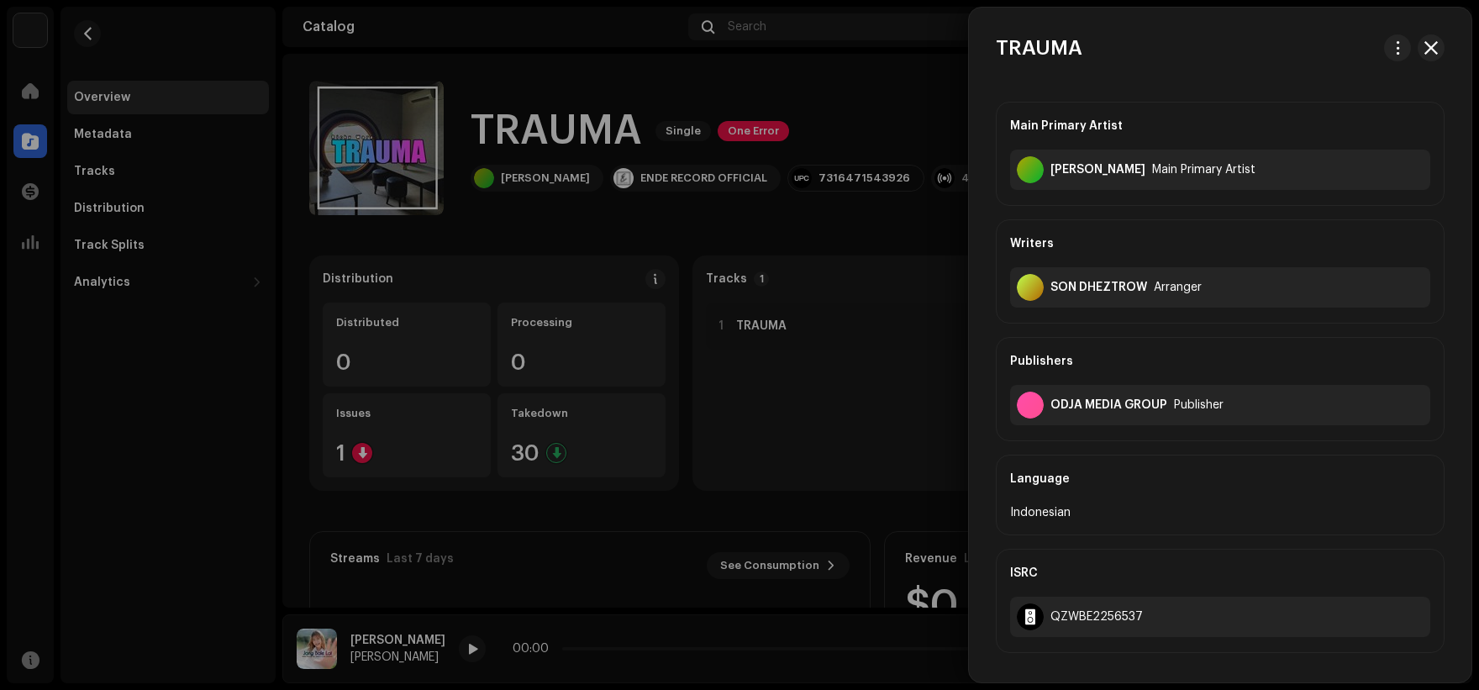
click at [830, 452] on div at bounding box center [739, 345] width 1479 height 690
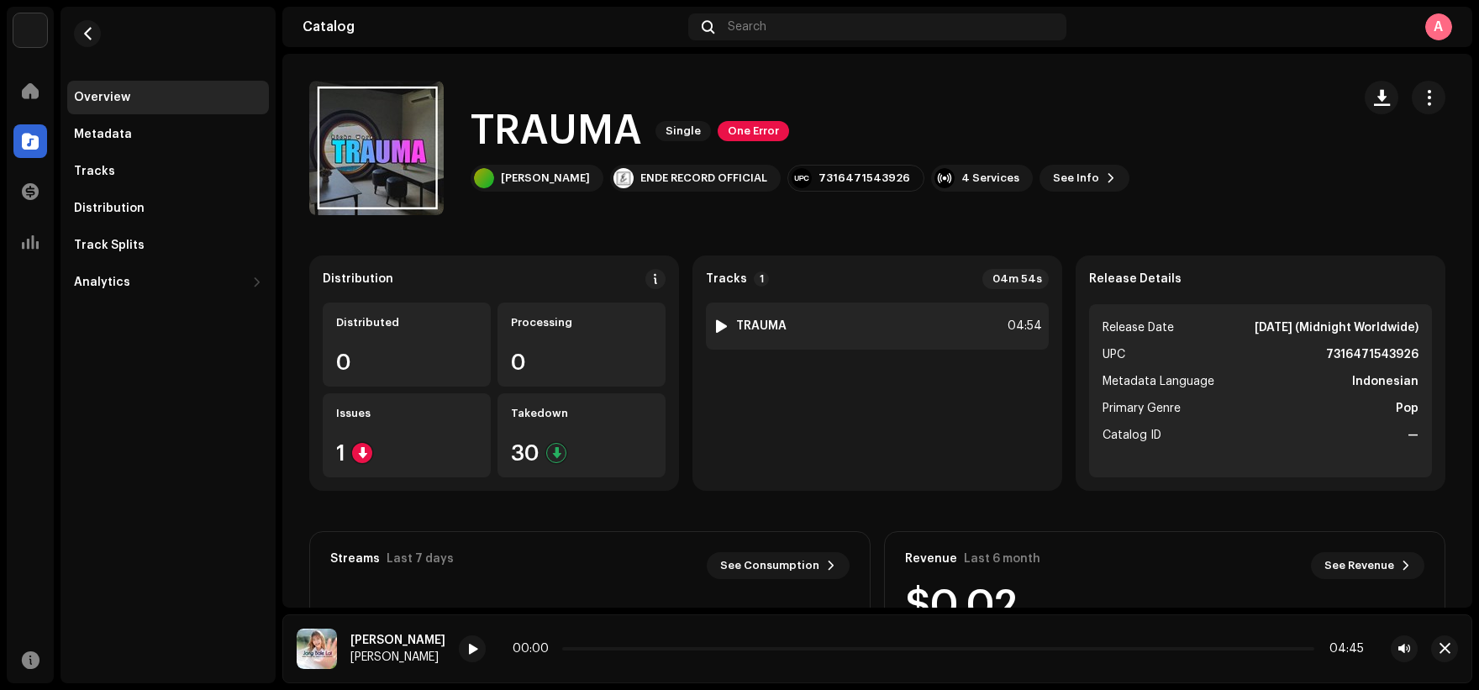
click at [715, 319] on div at bounding box center [721, 325] width 13 height 13
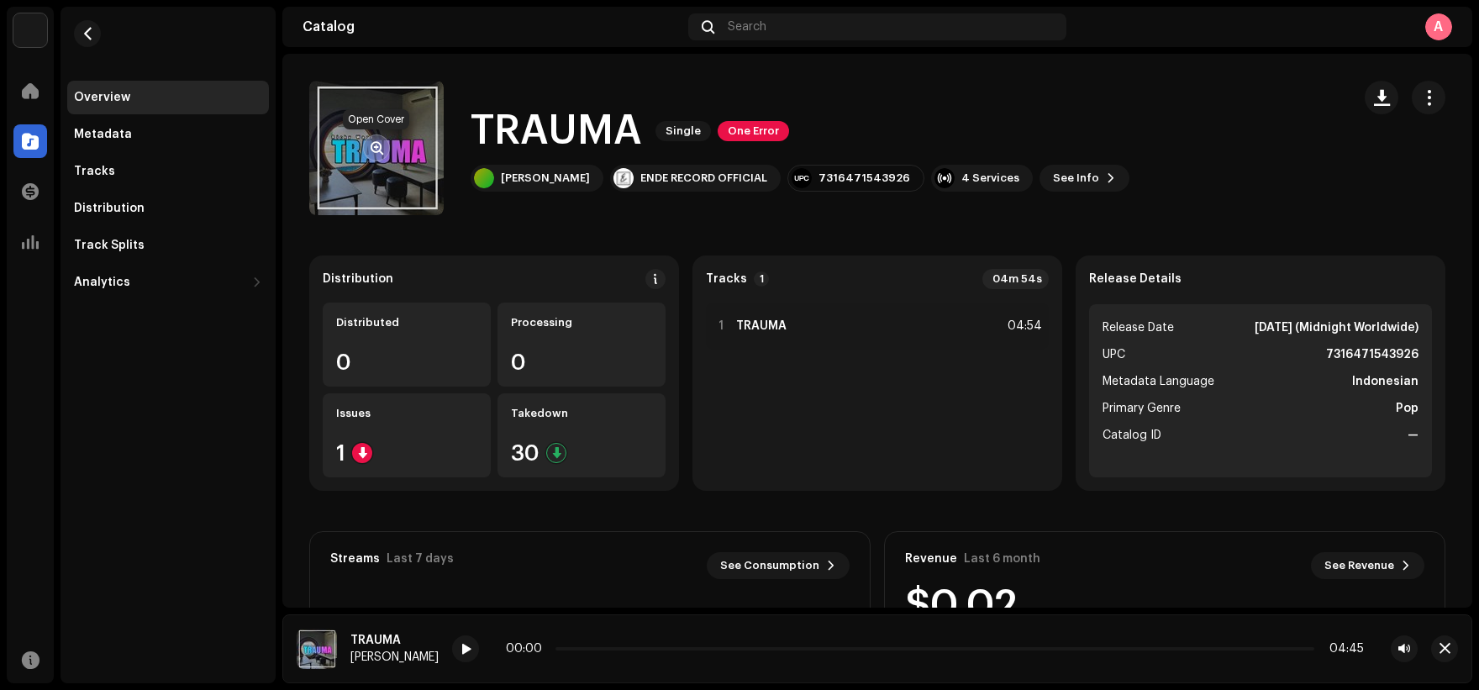
click at [376, 147] on span "button" at bounding box center [376, 147] width 13 height 13
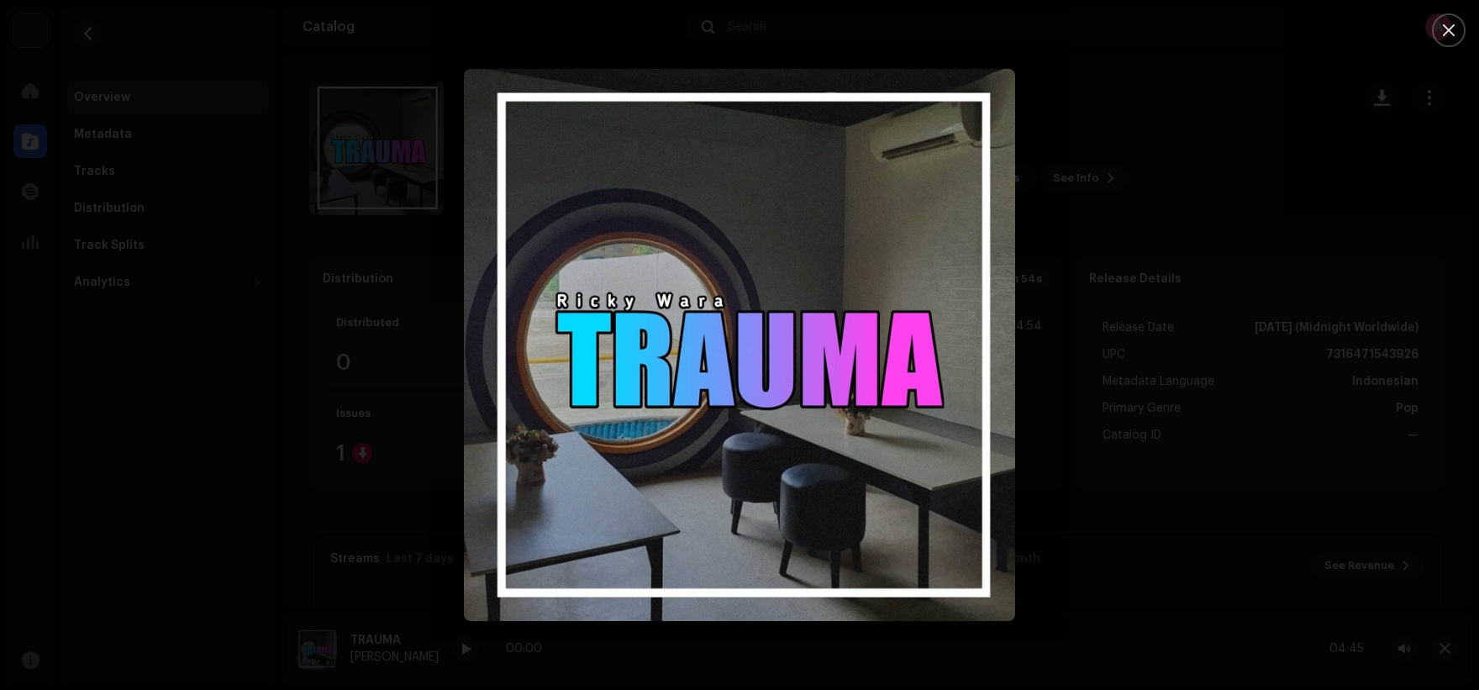
click at [1232, 276] on div at bounding box center [739, 345] width 1479 height 690
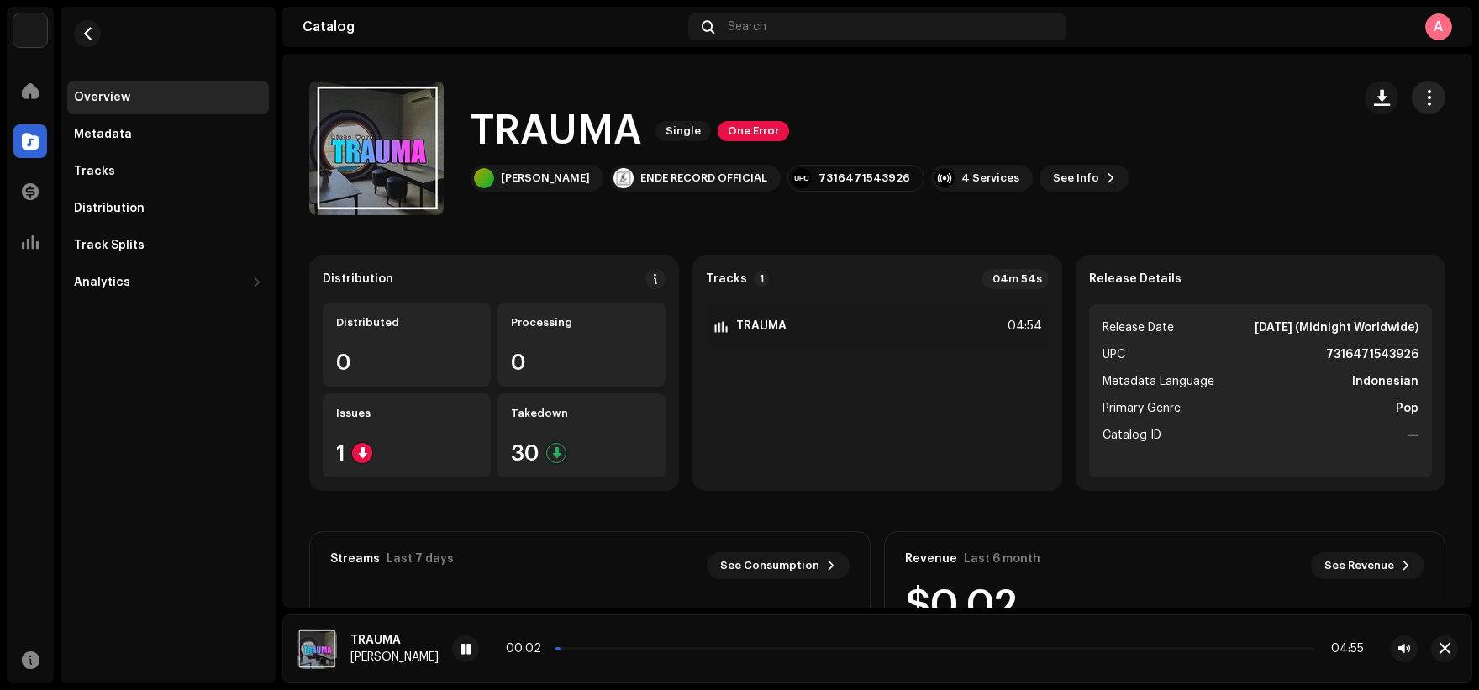
click at [1421, 102] on span "button" at bounding box center [1429, 97] width 16 height 13
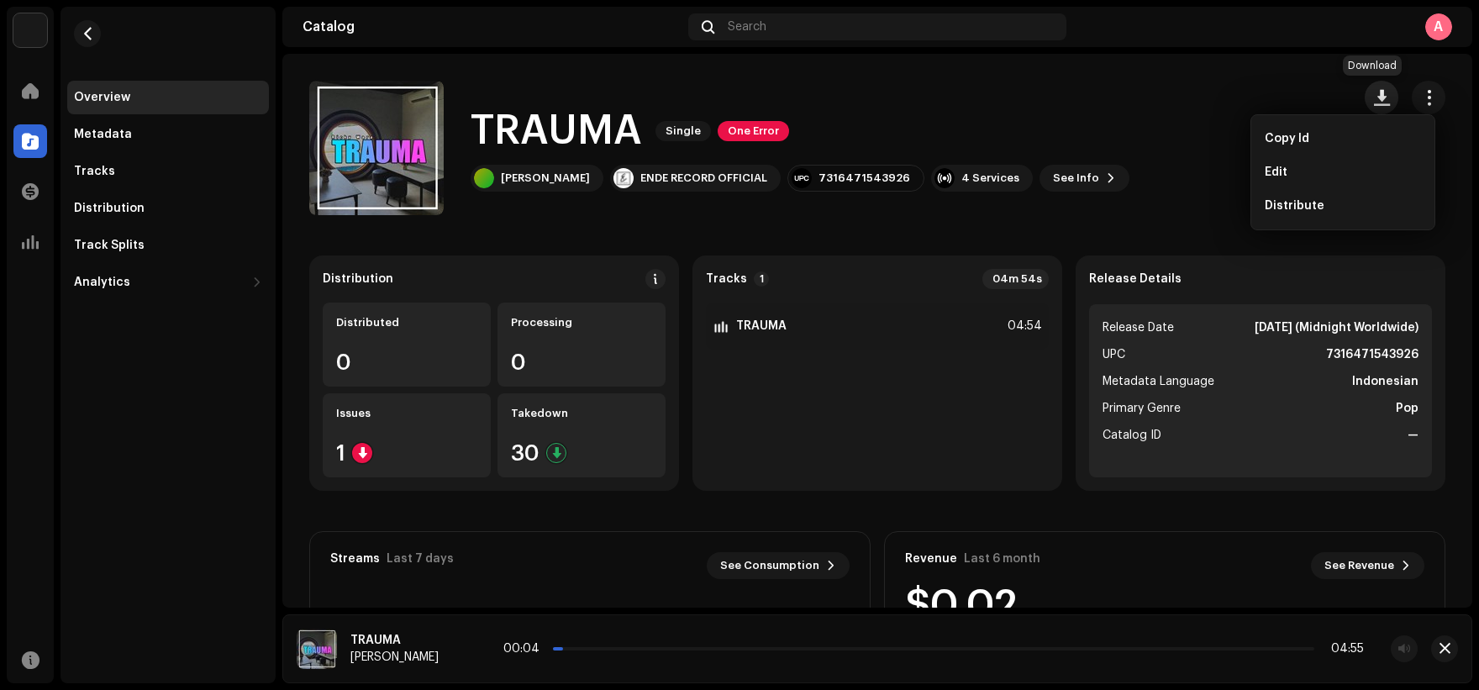
click at [1373, 97] on span "button" at bounding box center [1381, 97] width 16 height 13
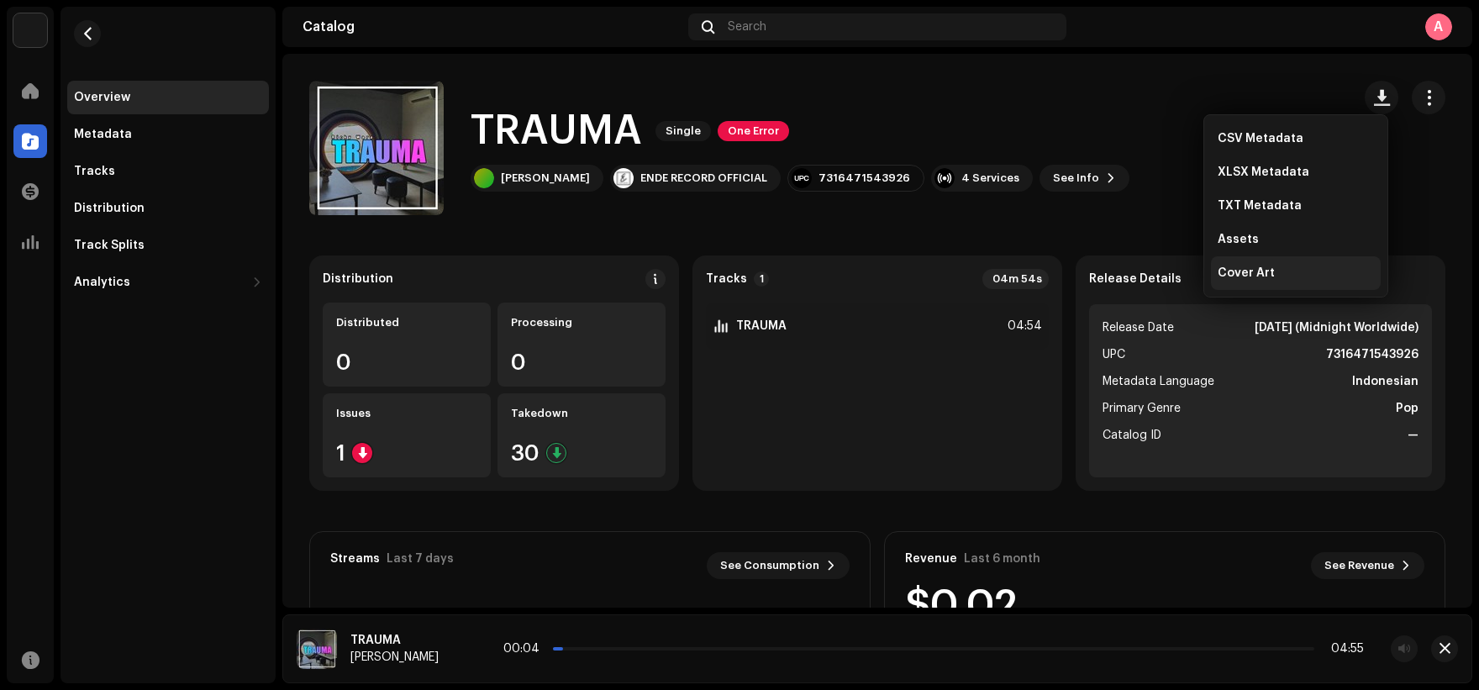
click at [1274, 268] on div "Cover Art" at bounding box center [1295, 272] width 156 height 13
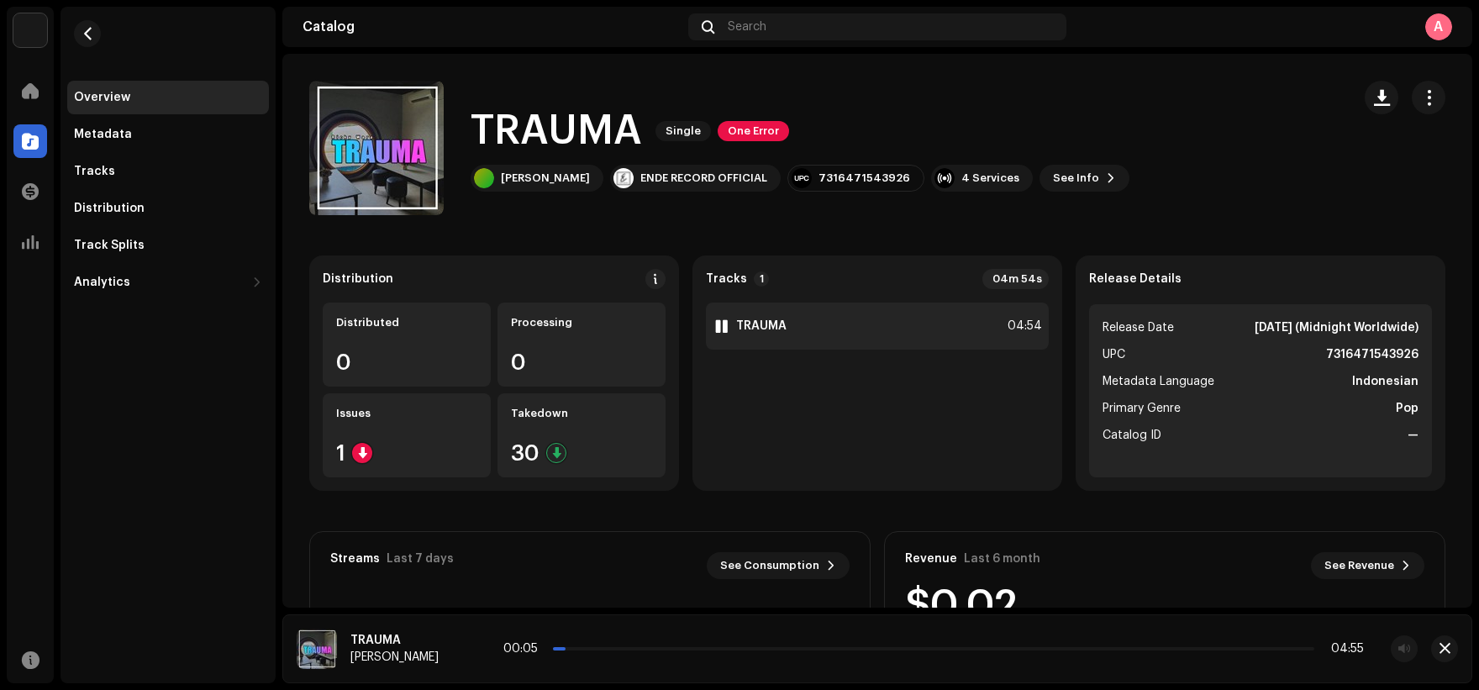
click at [888, 332] on div "1 TRAUMA 04:54" at bounding box center [877, 325] width 343 height 47
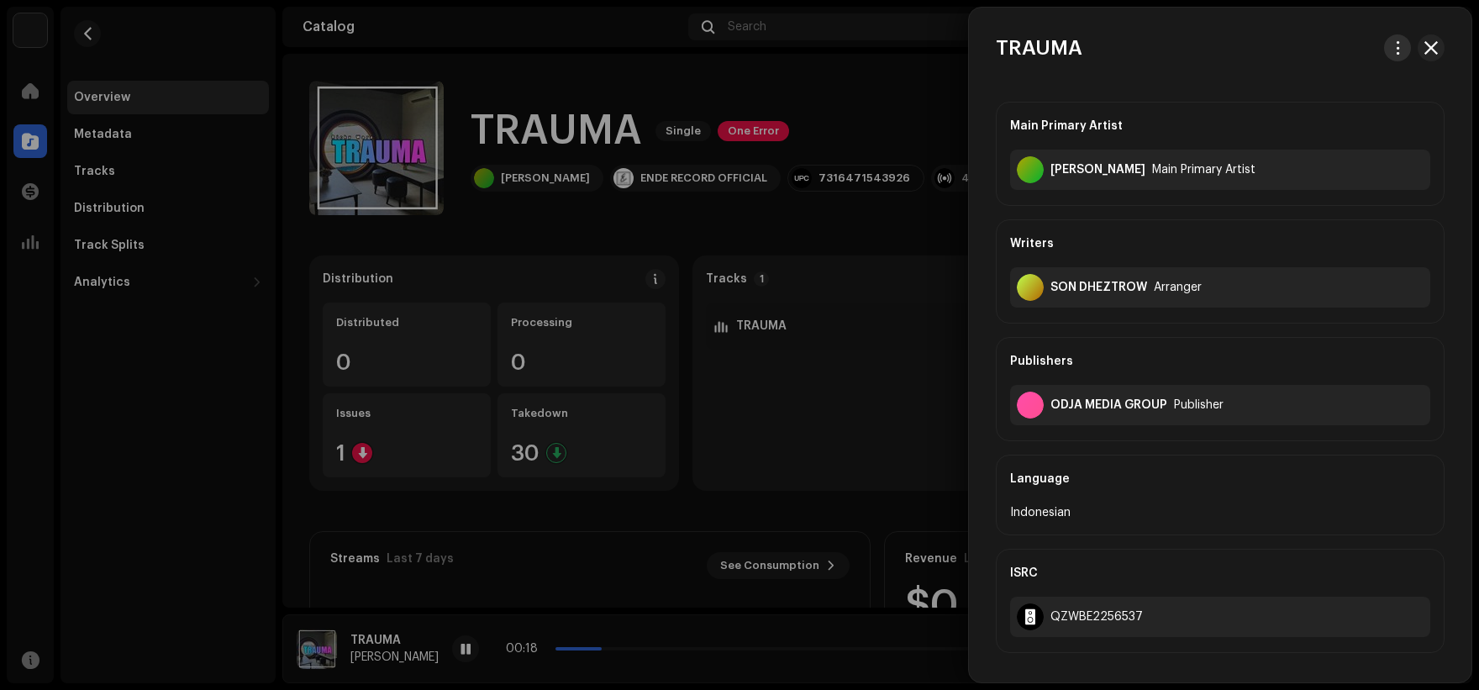
click at [1391, 50] on span "button" at bounding box center [1397, 47] width 13 height 13
click at [1347, 115] on div "Download audio" at bounding box center [1313, 119] width 156 height 13
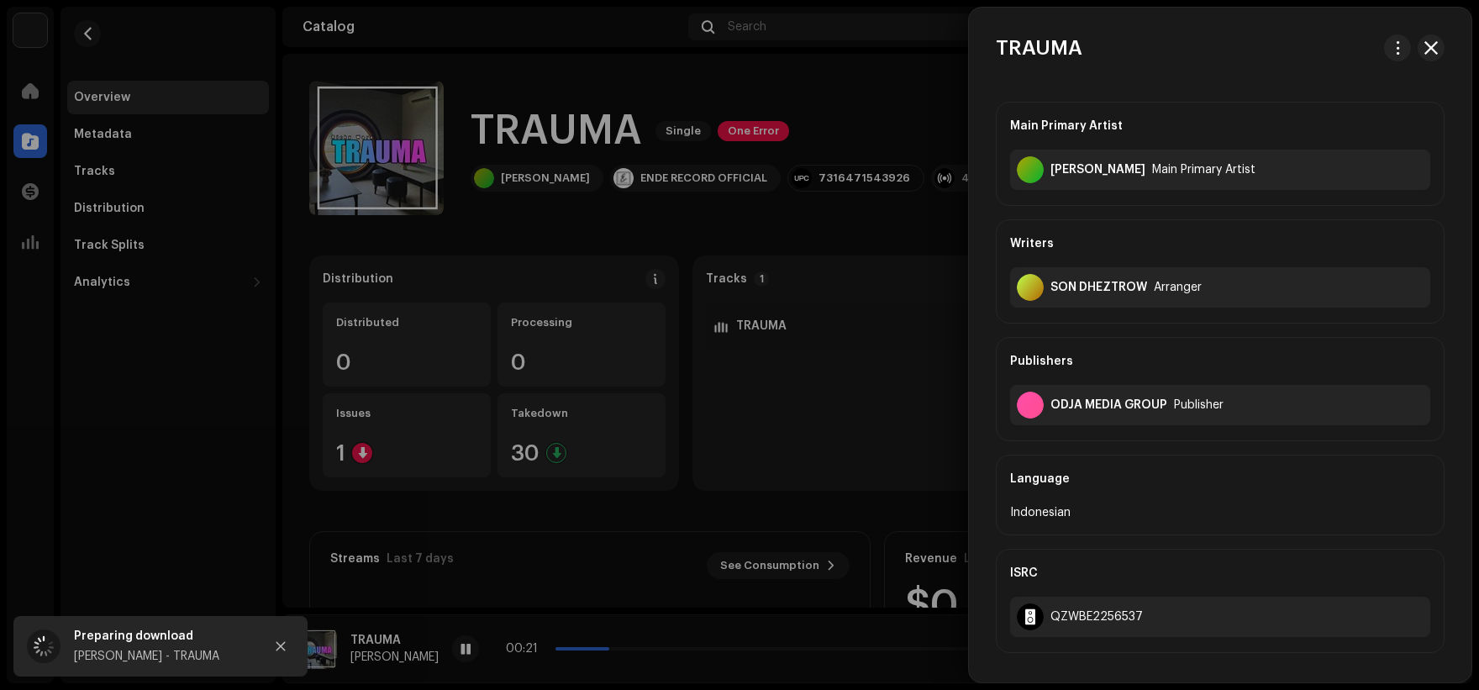
click at [917, 424] on div at bounding box center [739, 345] width 1479 height 690
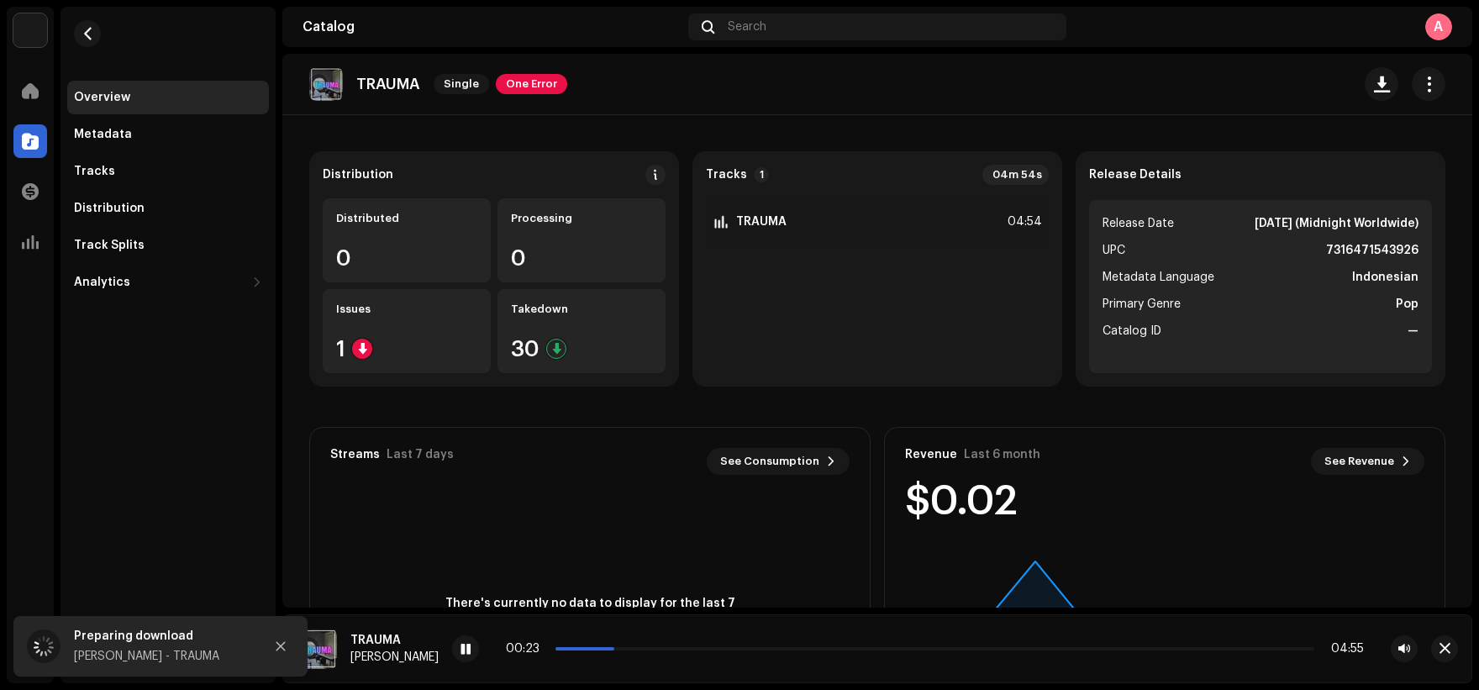
scroll to position [34, 0]
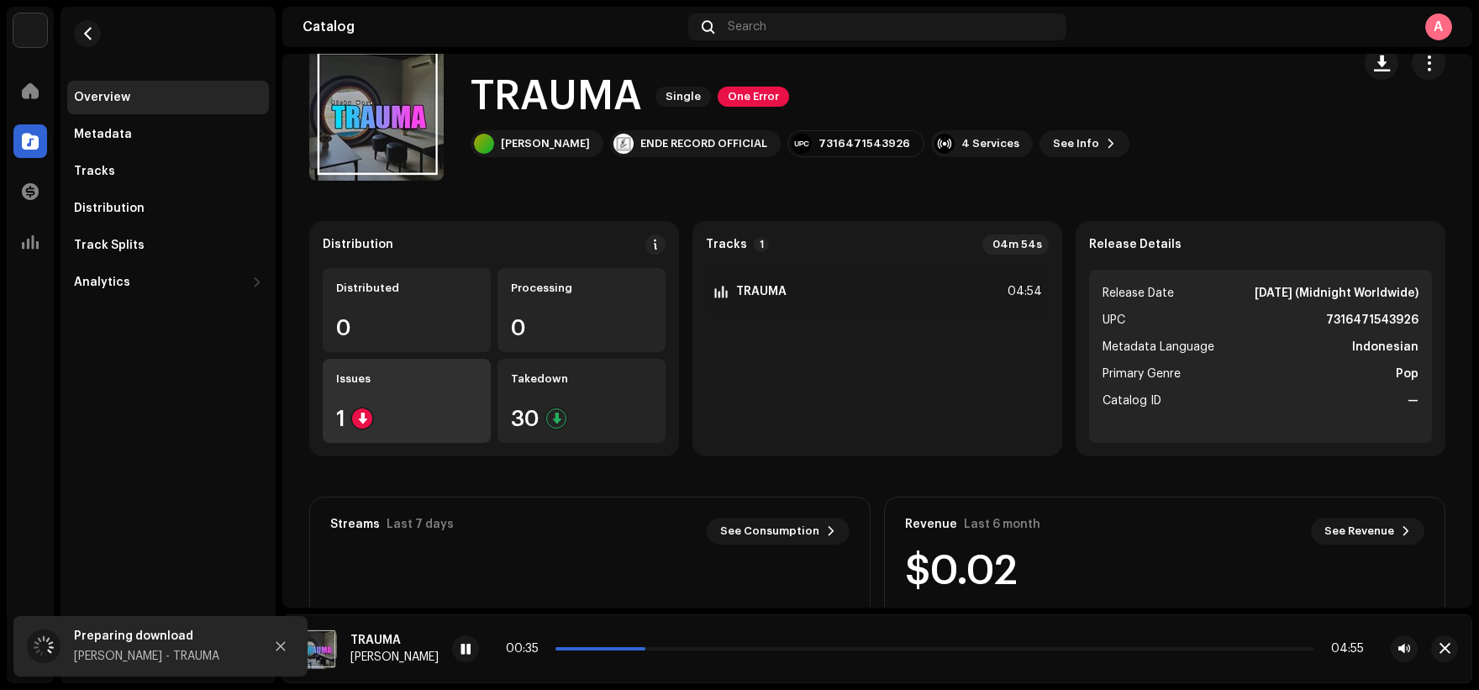
click at [407, 408] on div "1" at bounding box center [406, 418] width 141 height 22
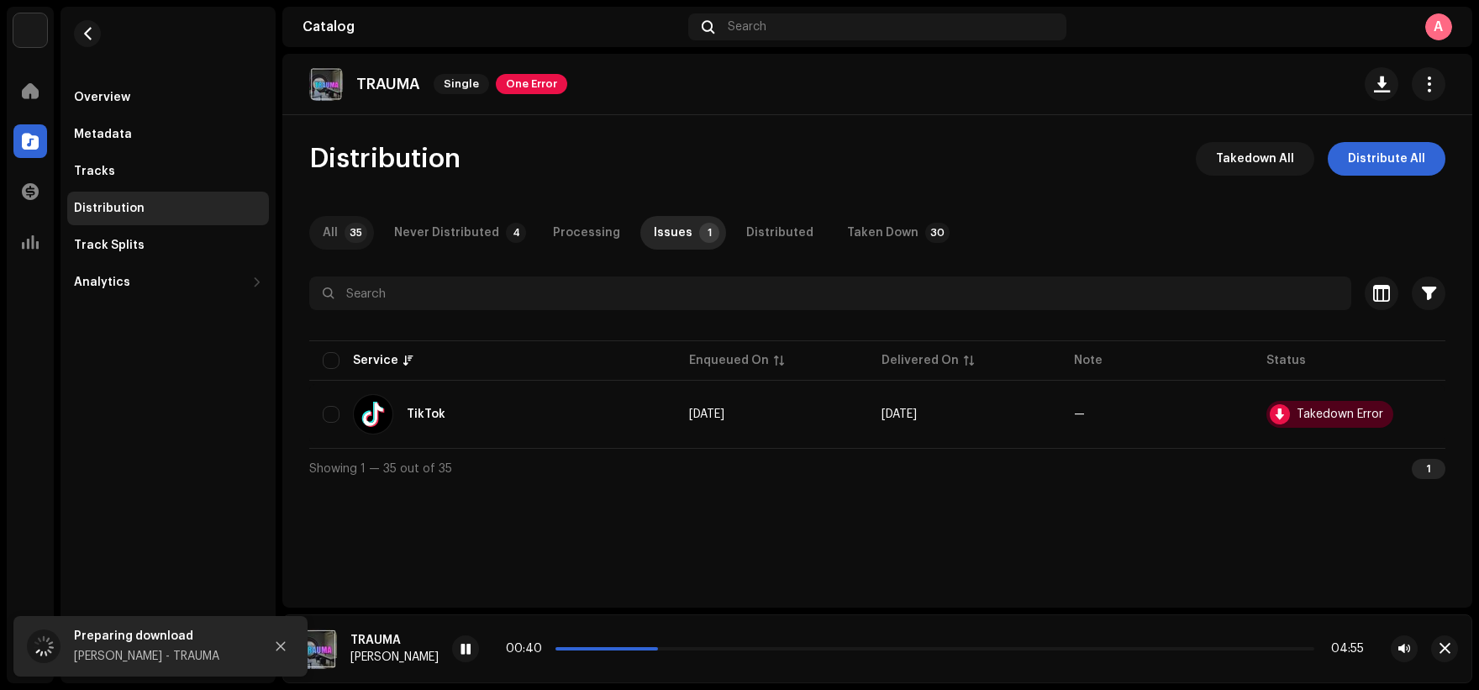
click at [349, 238] on p-badge "35" at bounding box center [355, 233] width 23 height 20
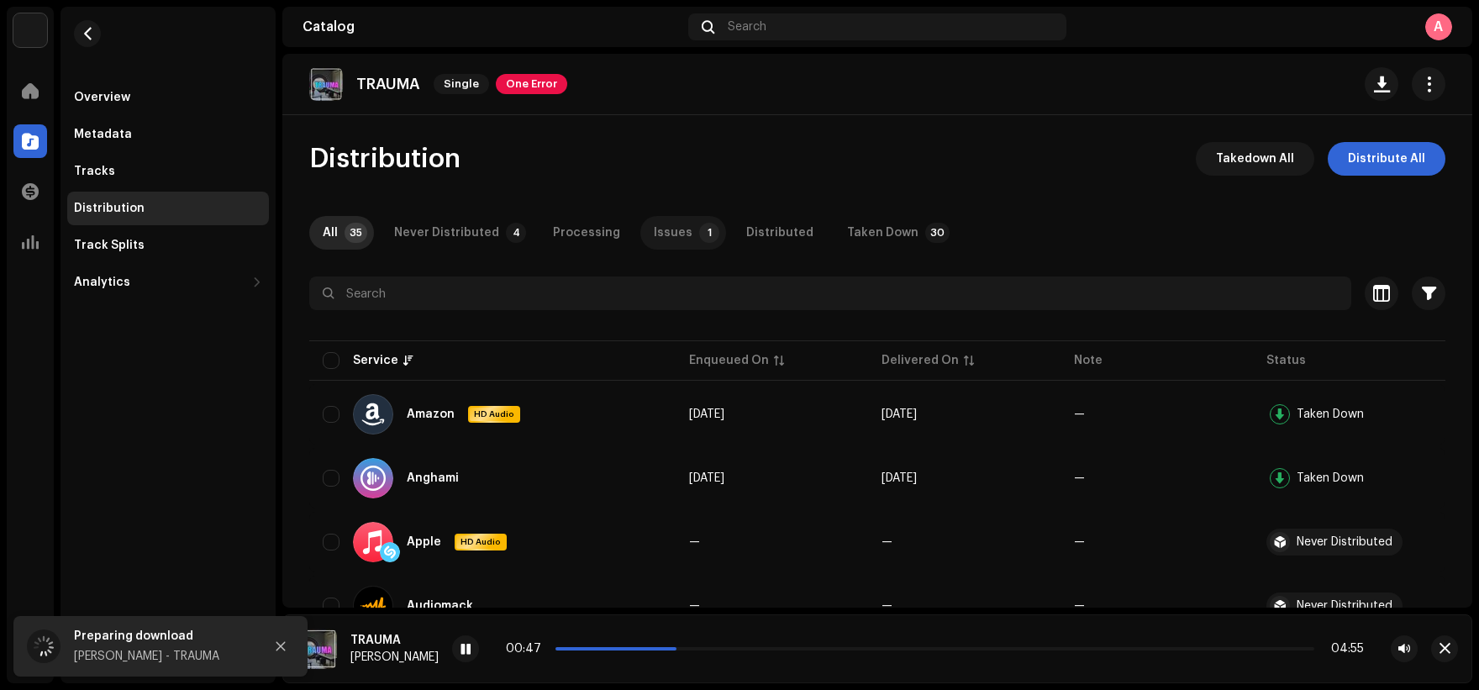
click at [670, 228] on div "Issues" at bounding box center [673, 233] width 39 height 34
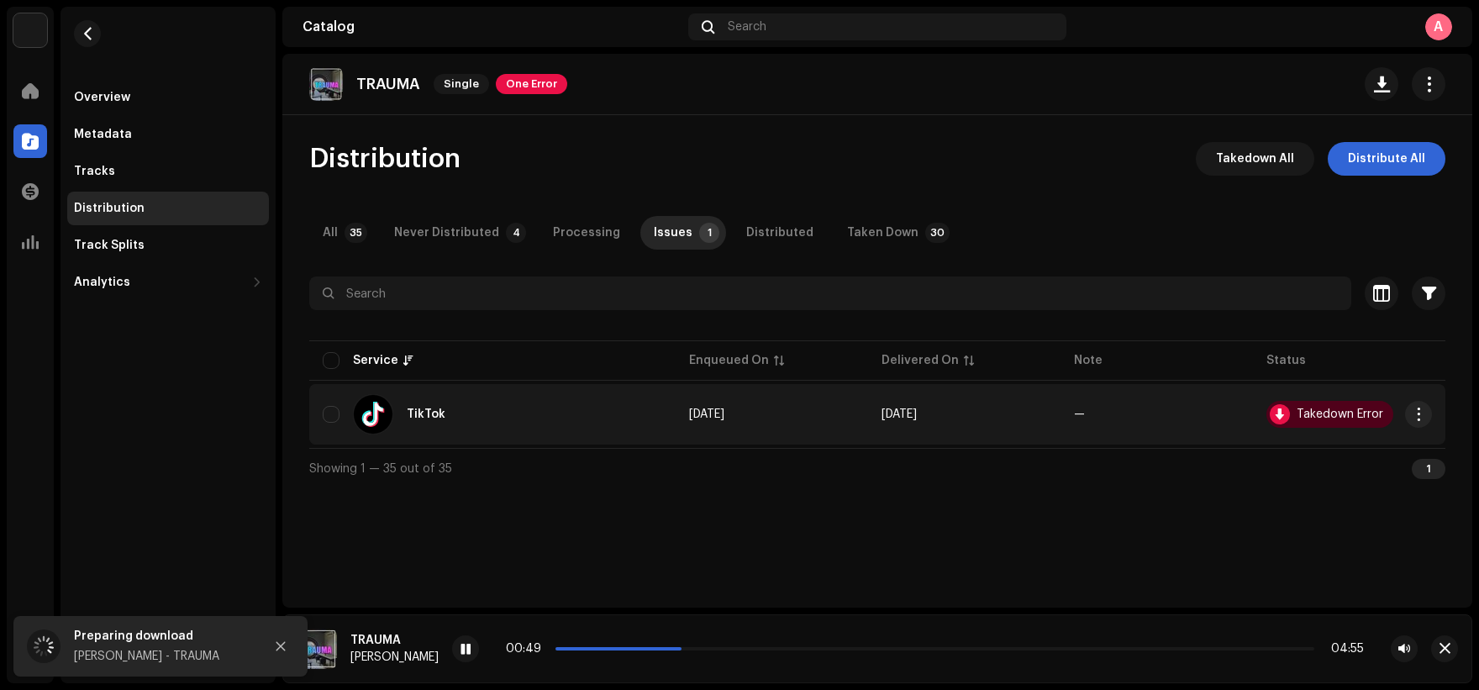
click at [1331, 417] on div "Takedown Error" at bounding box center [1339, 414] width 87 height 12
click at [1284, 418] on div at bounding box center [1279, 414] width 20 height 20
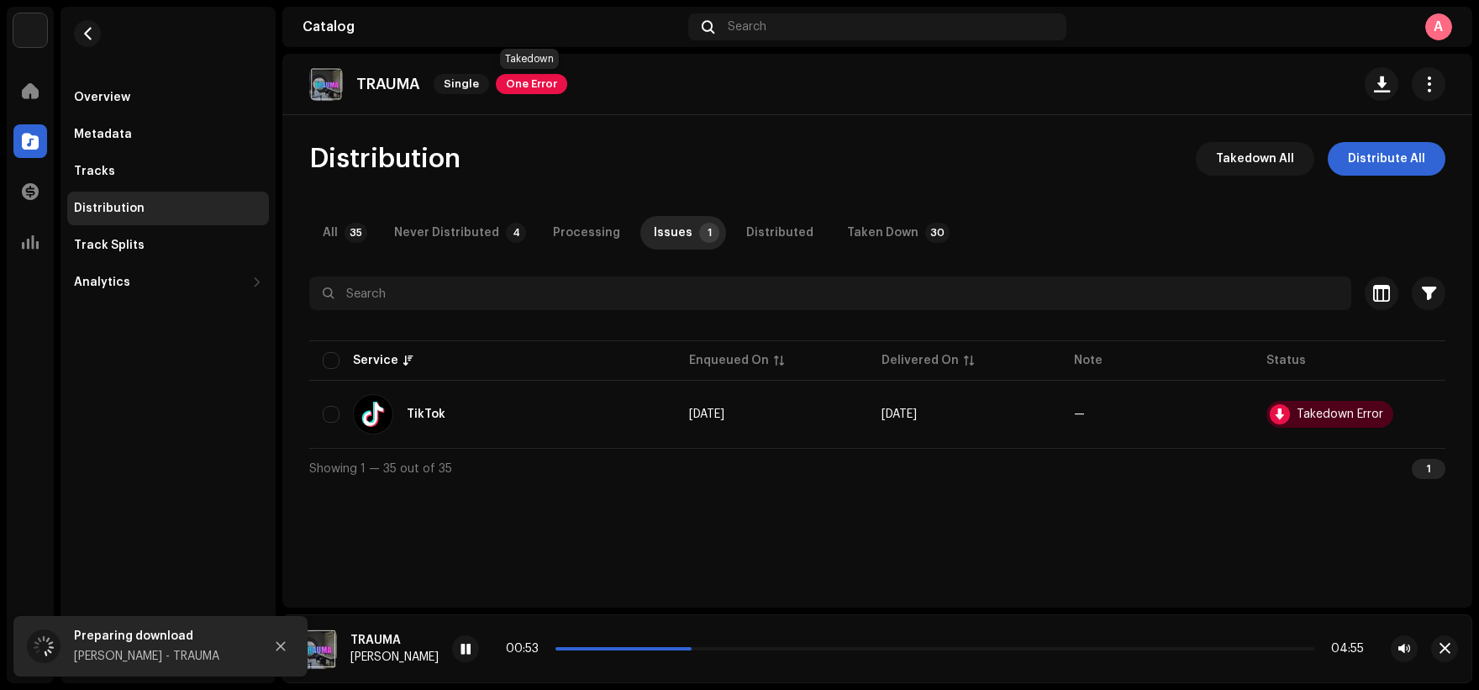
click at [527, 81] on span "One Error" at bounding box center [531, 84] width 71 height 20
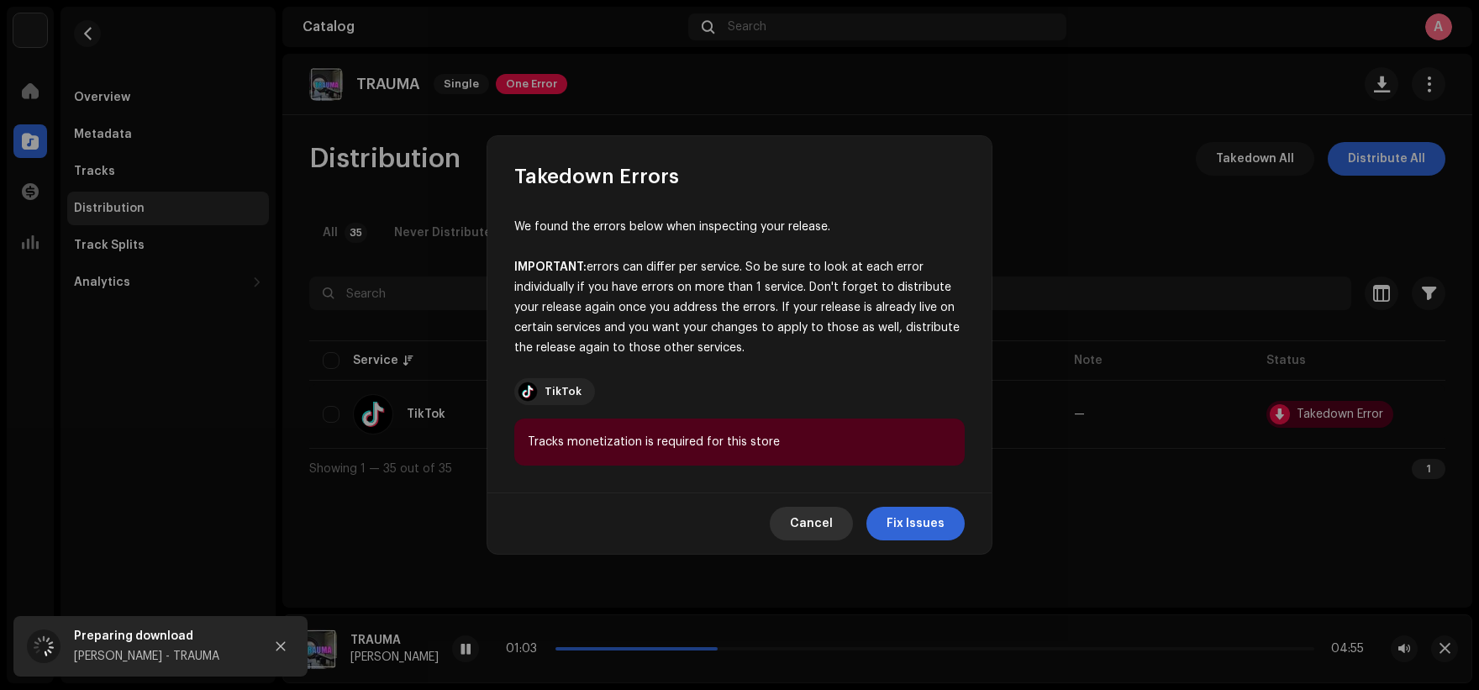
click at [821, 519] on span "Cancel" at bounding box center [811, 524] width 43 height 34
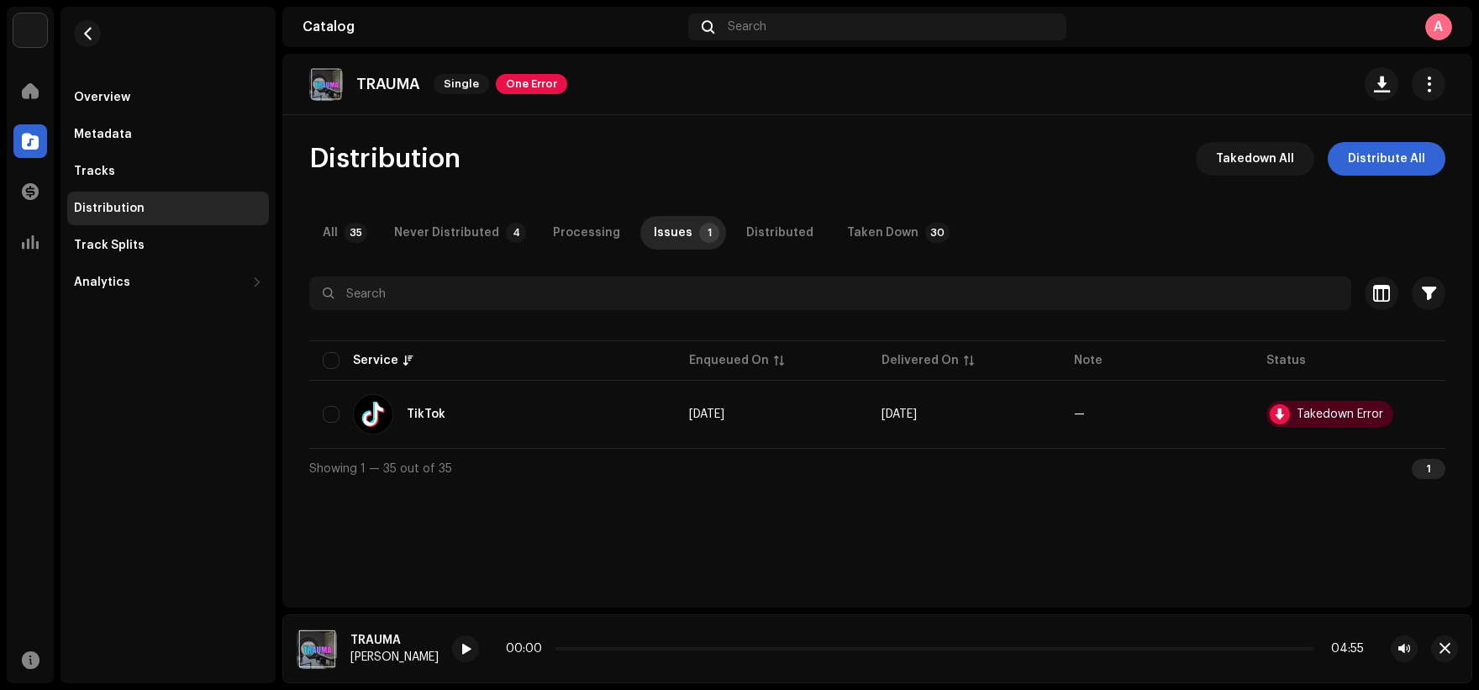
click at [405, 84] on p "TRAUMA" at bounding box center [388, 85] width 64 height 18
copy p "TRAUMA"
click at [811, 158] on div "Distribution Takedown All Distribute All" at bounding box center [877, 159] width 1136 height 34
click at [80, 39] on button "button" at bounding box center [87, 33] width 27 height 27
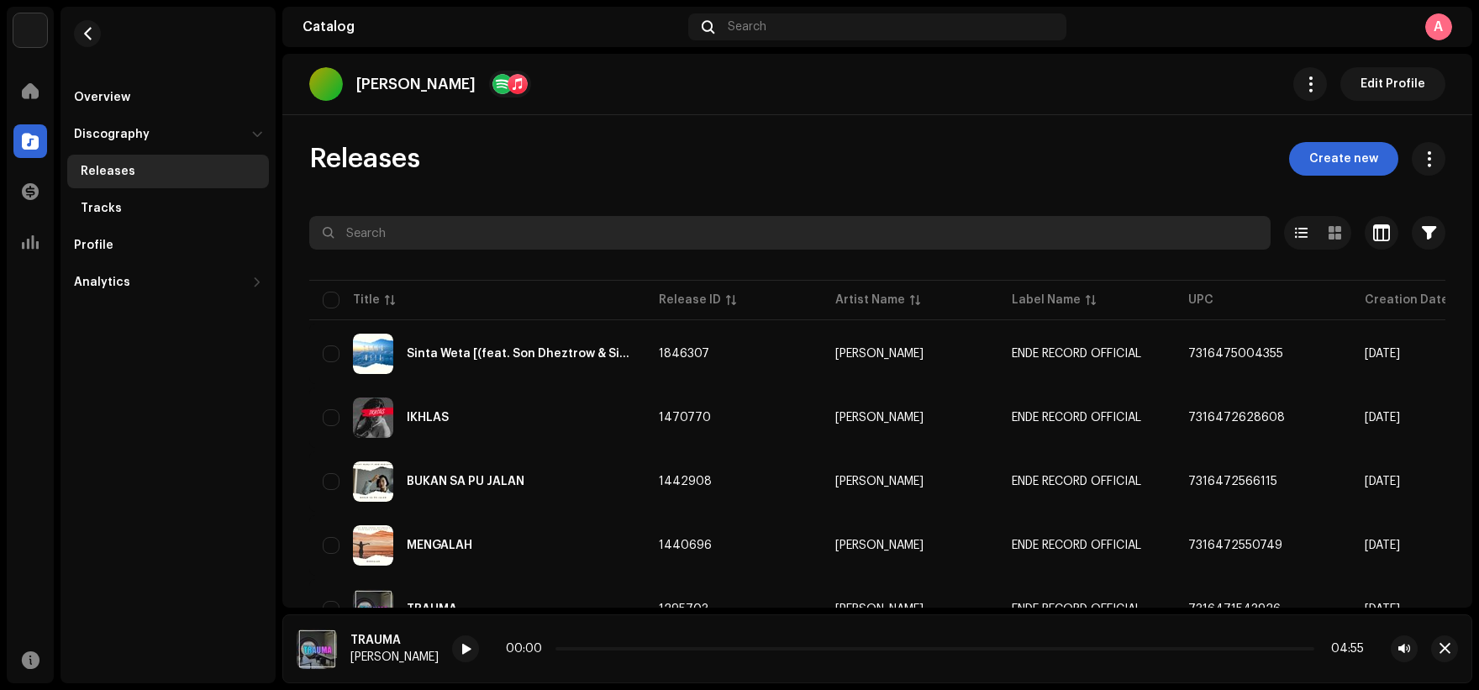
click at [643, 235] on input "text" at bounding box center [789, 233] width 961 height 34
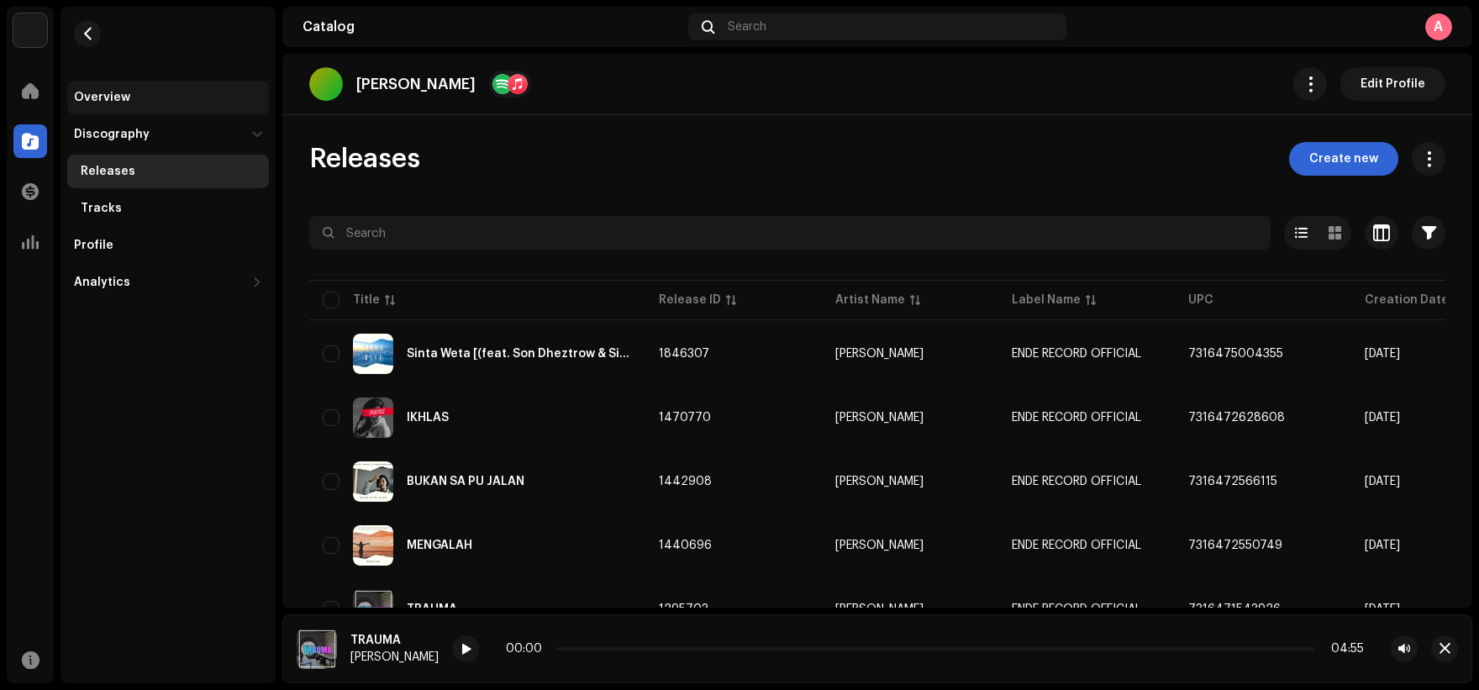
click at [195, 94] on div "Overview" at bounding box center [168, 97] width 188 height 13
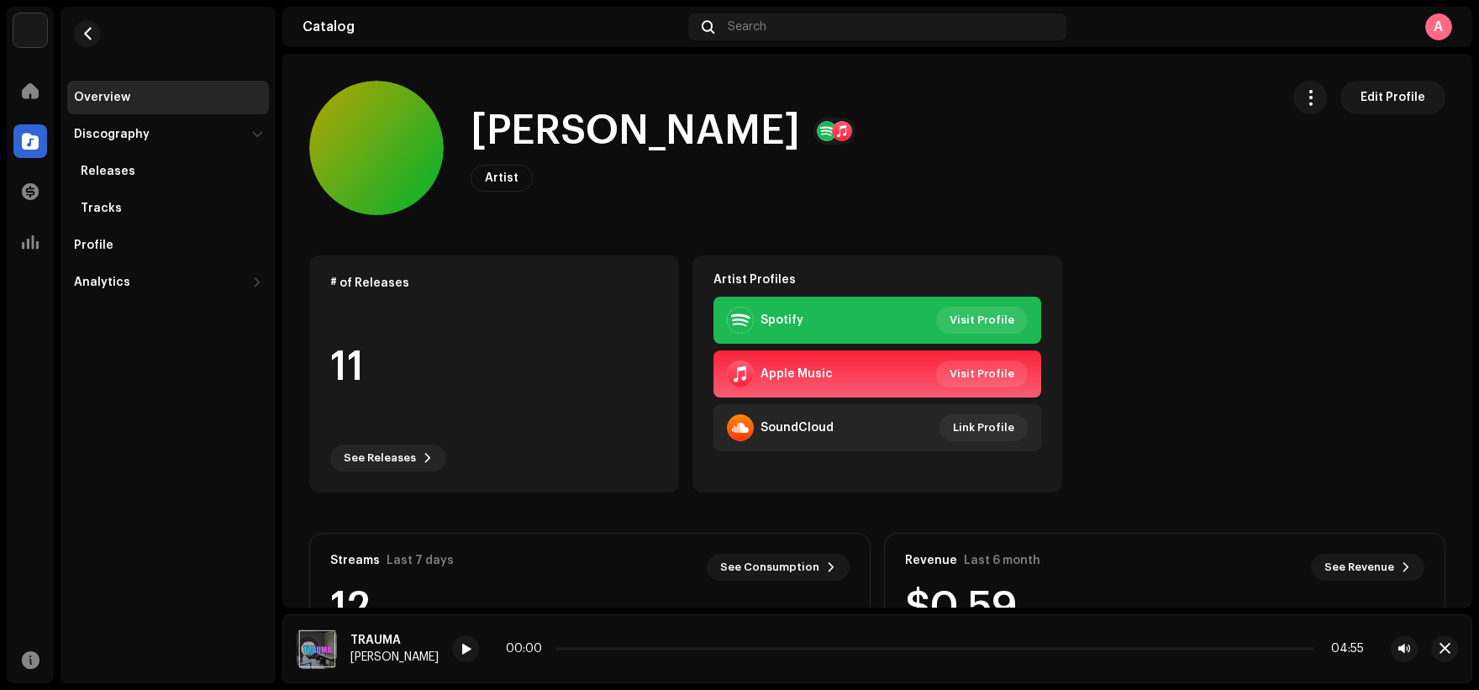
click at [67, 34] on re-m-nav-back at bounding box center [87, 44] width 40 height 74
click at [94, 35] on button "button" at bounding box center [87, 33] width 27 height 27
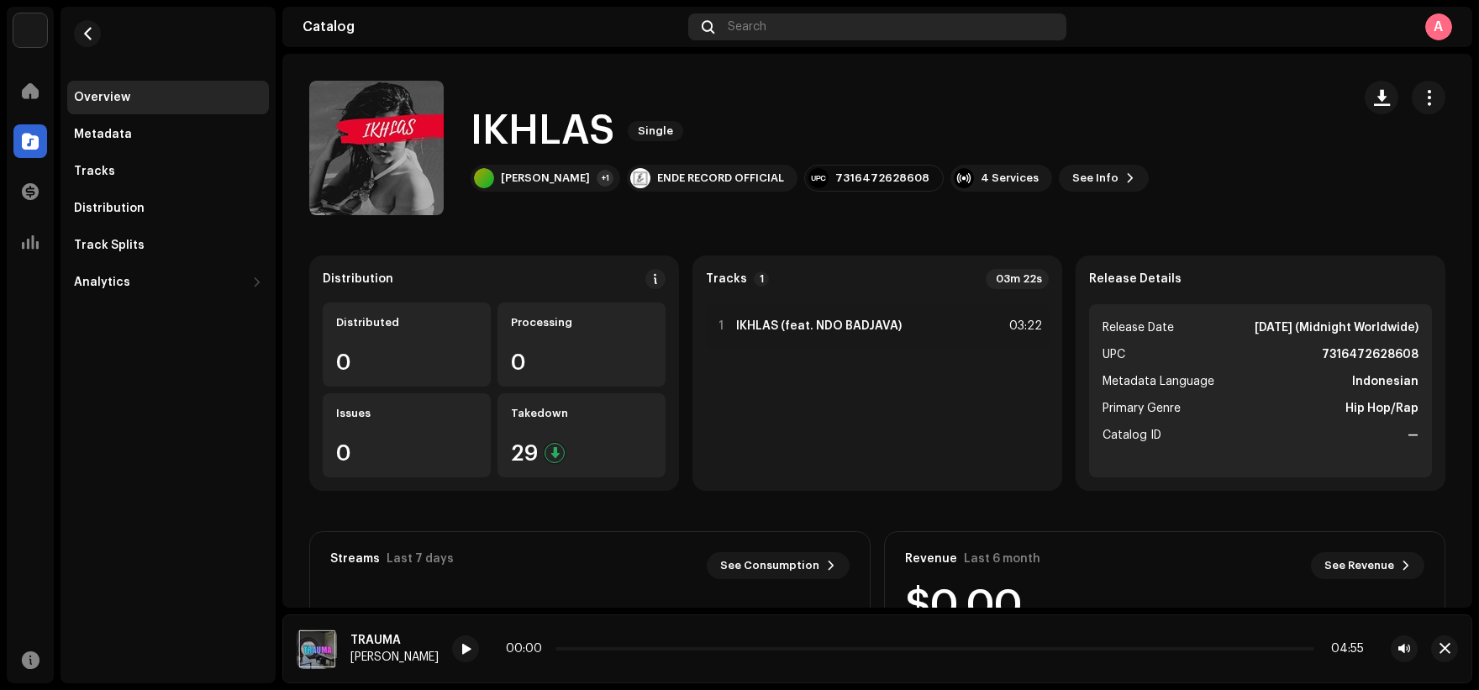
click at [766, 26] on div "Search" at bounding box center [877, 26] width 379 height 27
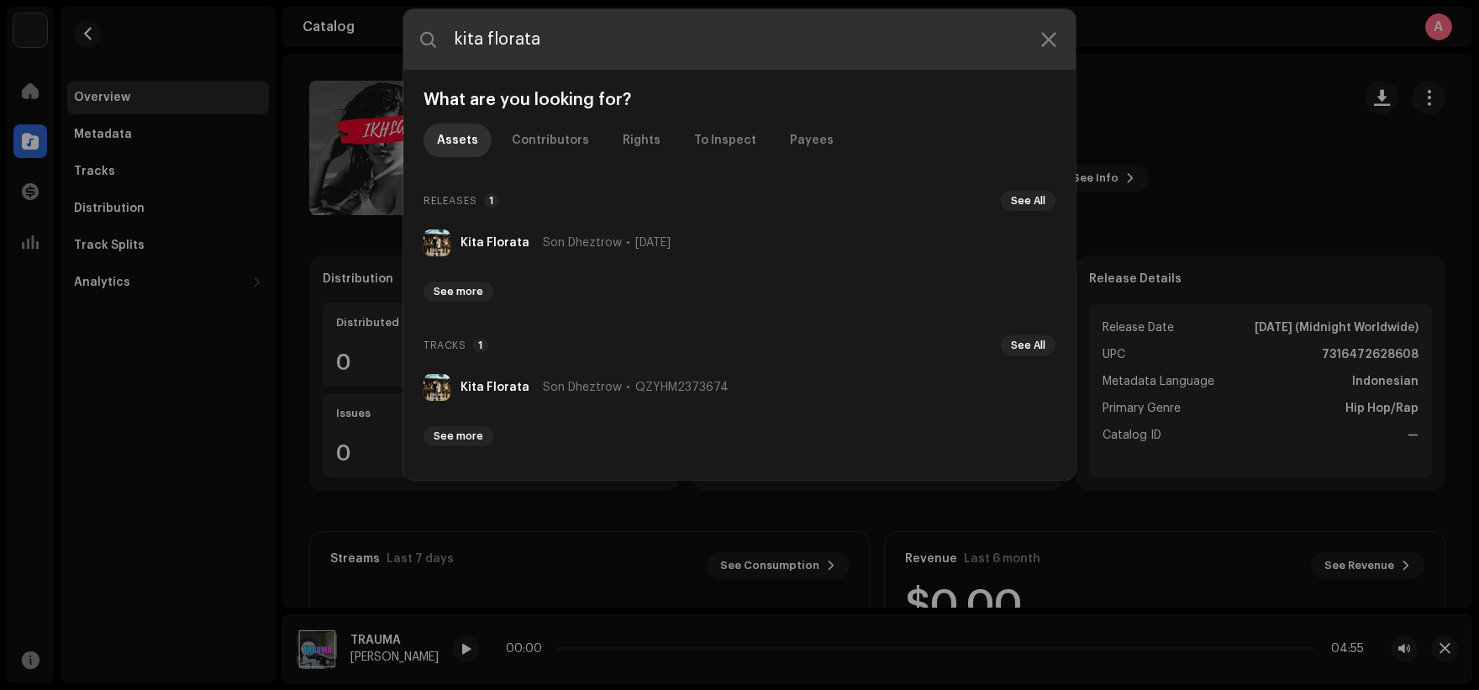
type input "kita florata"
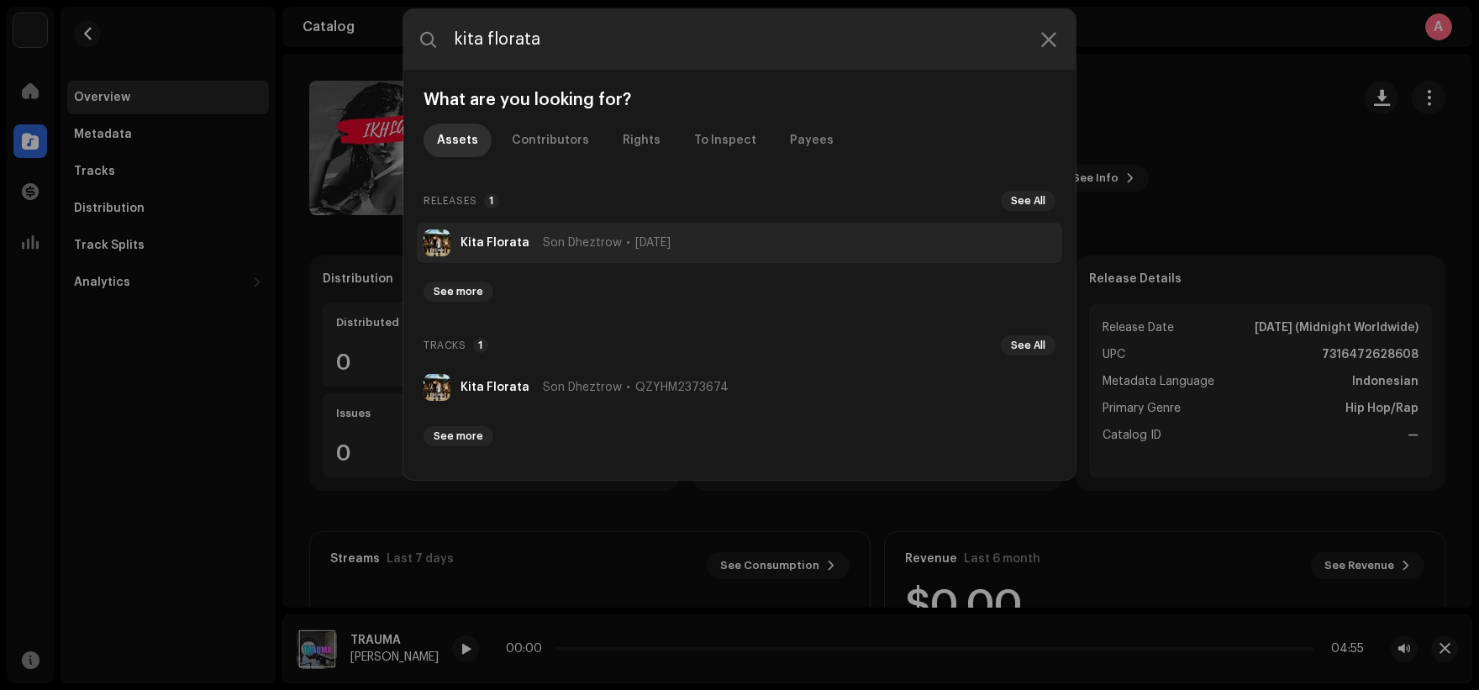
click at [610, 231] on li "Kita Florata Son Dheztrow [DATE]" at bounding box center [739, 243] width 645 height 40
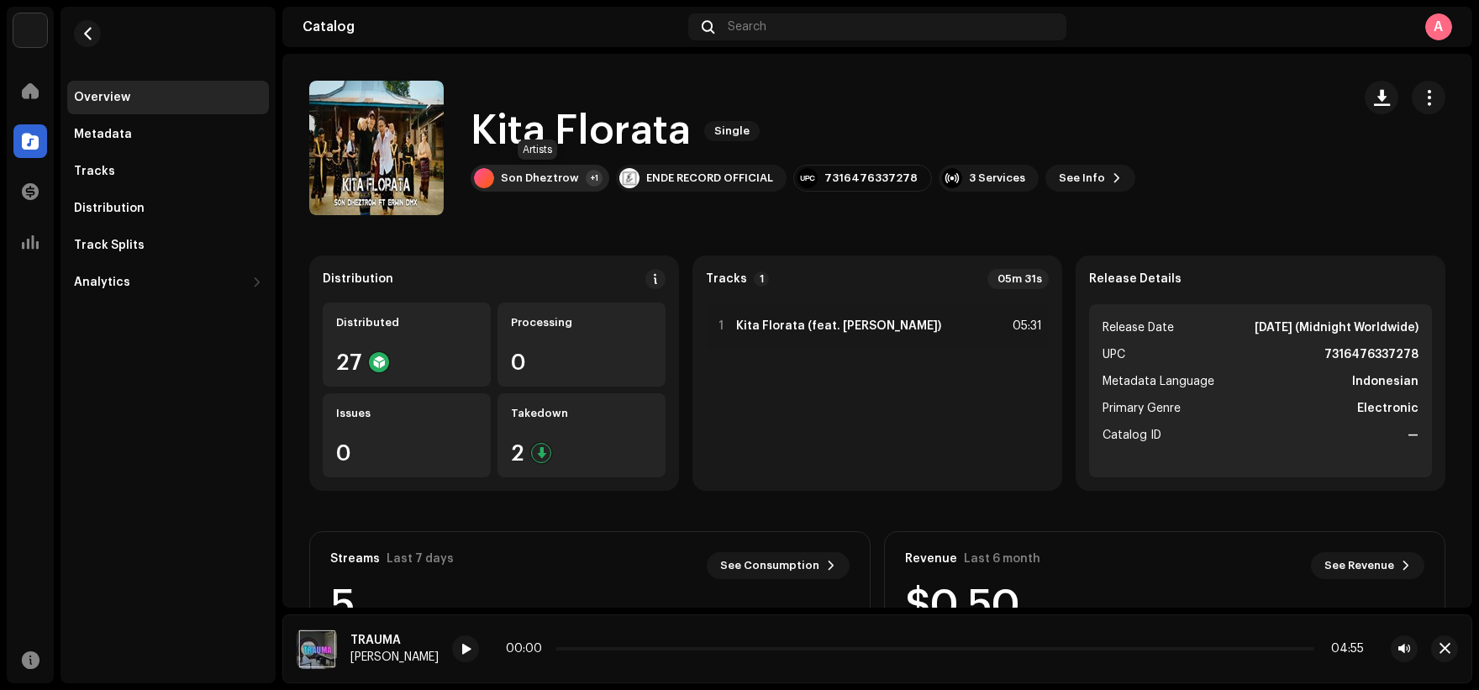
click at [591, 176] on div "+1" at bounding box center [594, 178] width 17 height 17
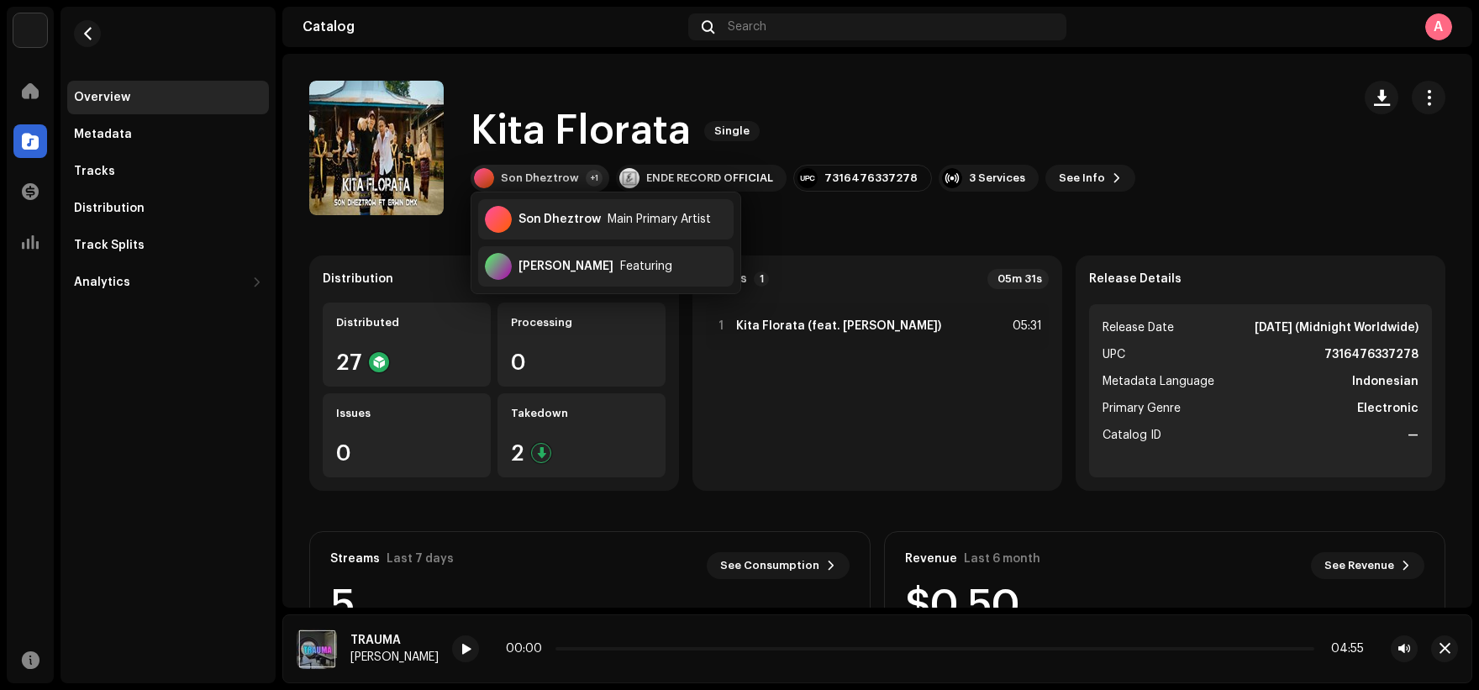
click at [591, 176] on div "+1" at bounding box center [594, 178] width 17 height 17
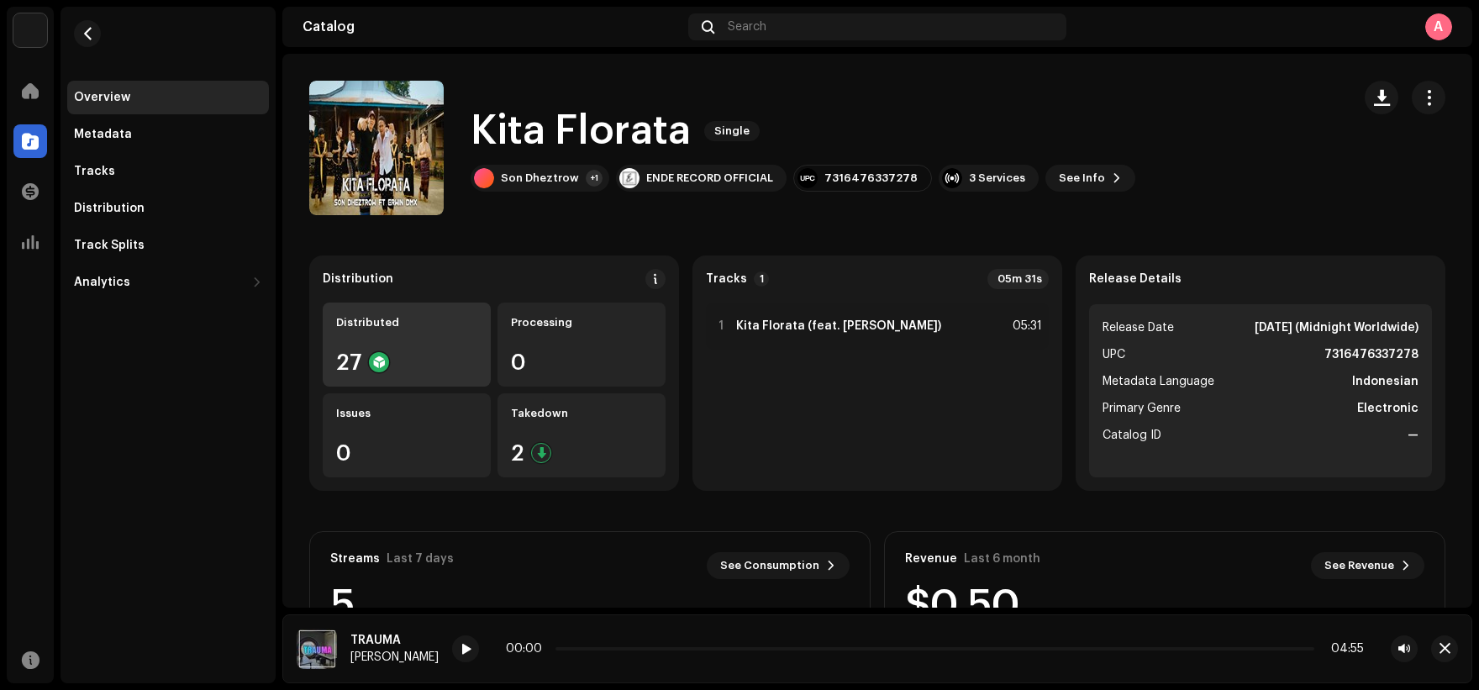
click at [454, 344] on div "Distributed 27" at bounding box center [407, 344] width 168 height 84
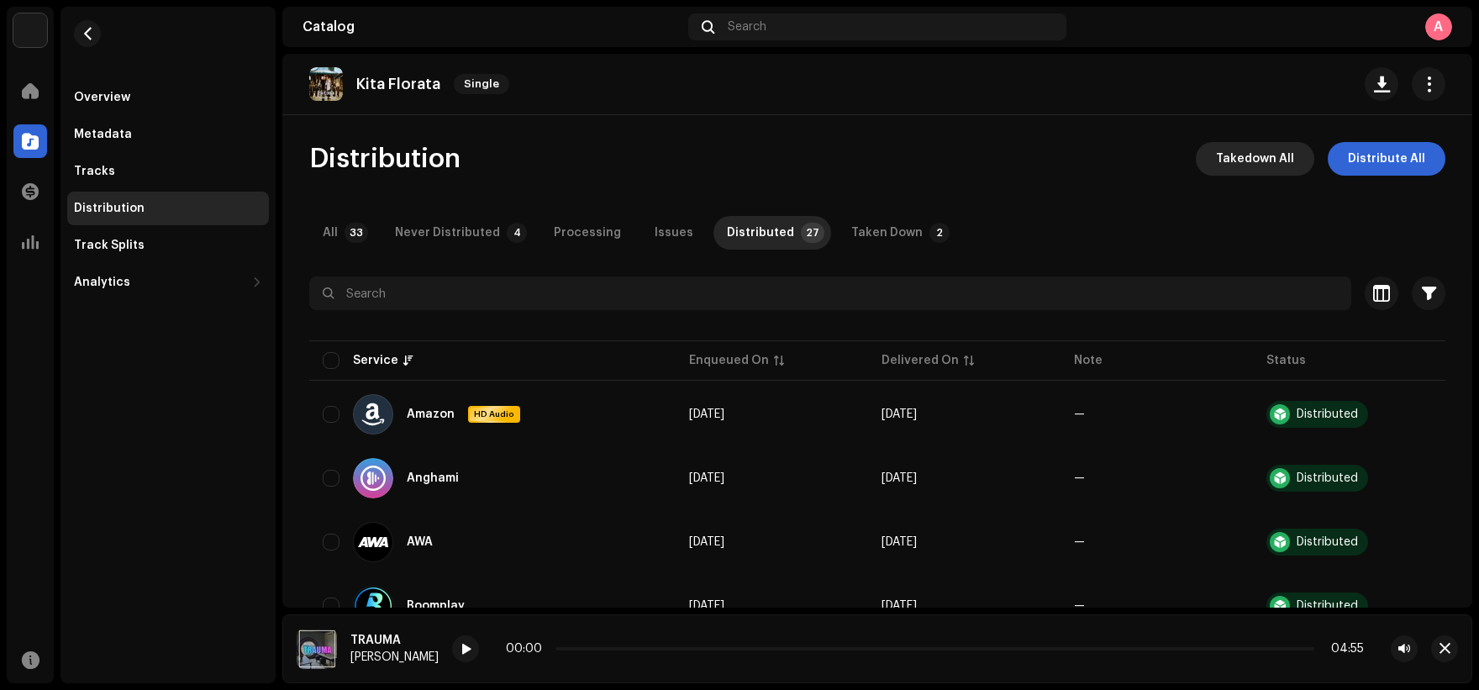
click at [1267, 157] on span "Takedown All" at bounding box center [1255, 159] width 78 height 34
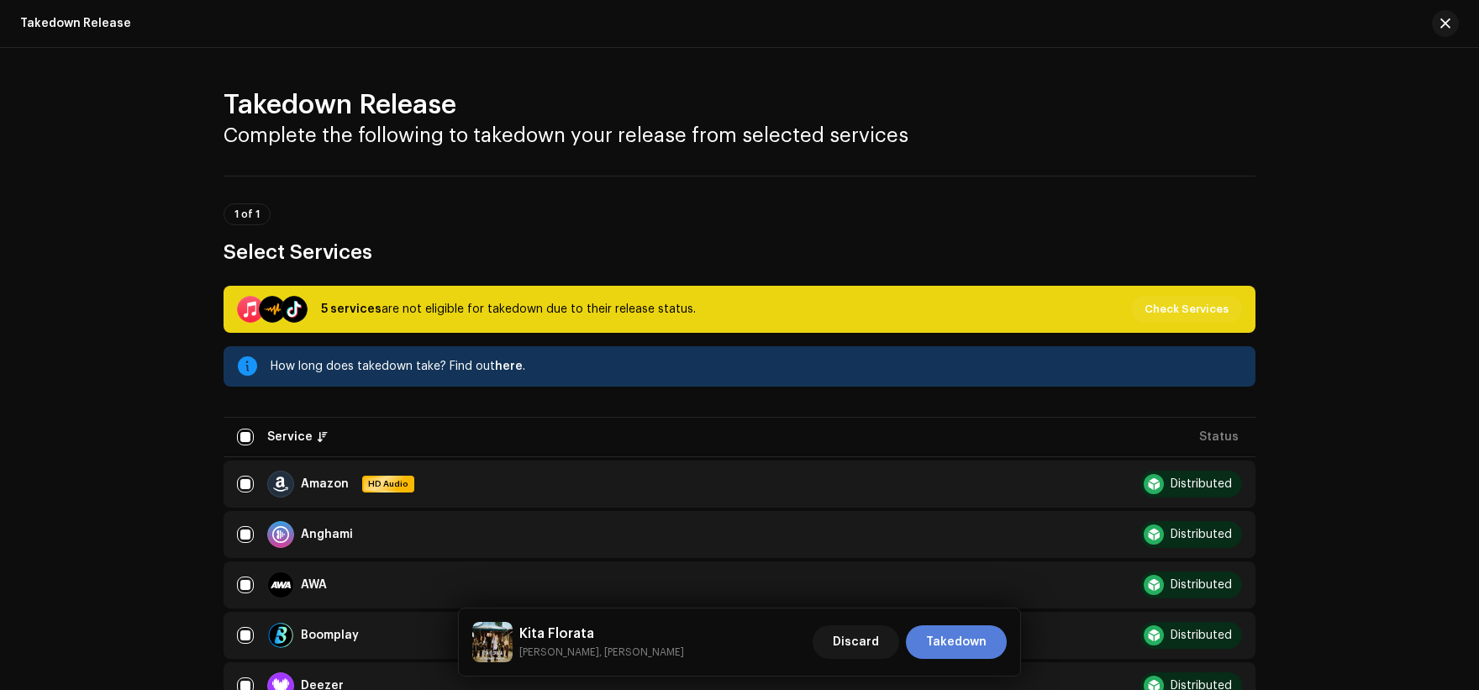
click at [978, 640] on span "Takedown" at bounding box center [956, 642] width 60 height 34
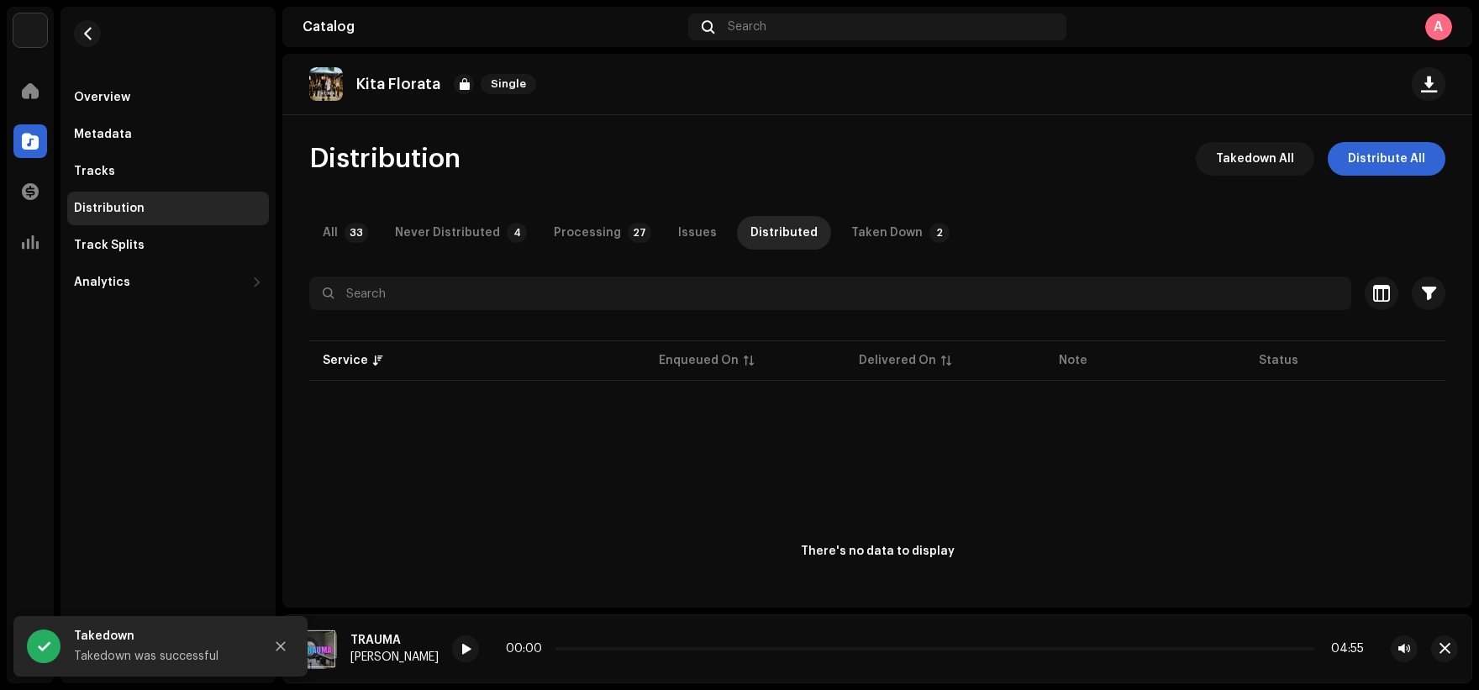
click at [197, 208] on div "Distribution" at bounding box center [168, 208] width 188 height 13
click at [122, 208] on div "Distribution" at bounding box center [109, 208] width 71 height 13
click at [126, 92] on div "Overview" at bounding box center [102, 97] width 56 height 13
